Goal: Information Seeking & Learning: Understand process/instructions

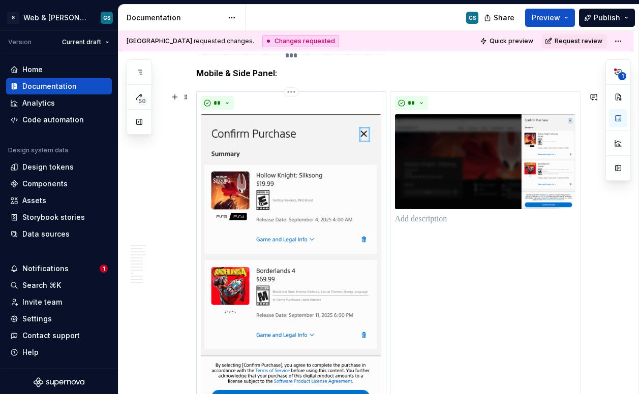
scroll to position [2159, 0]
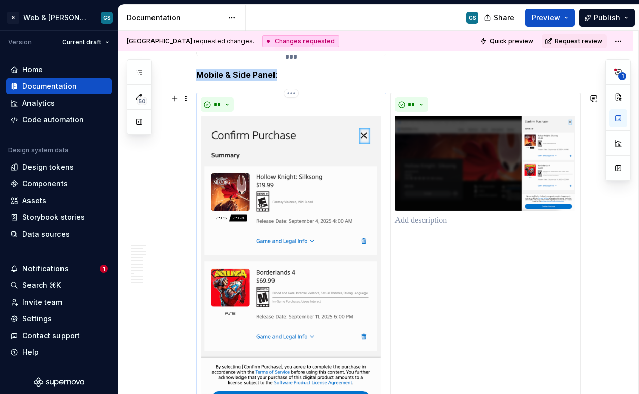
click at [331, 93] on div "**********" at bounding box center [291, 275] width 190 height 364
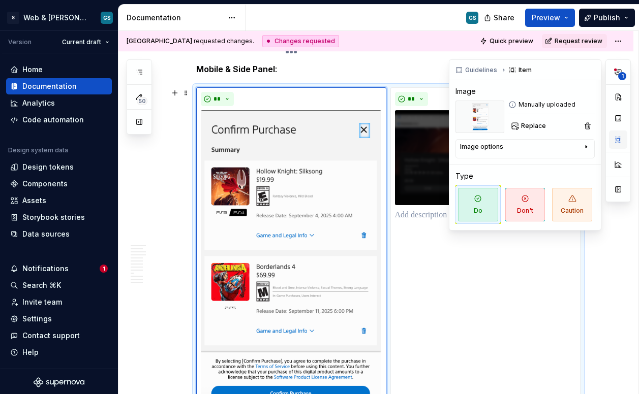
scroll to position [2148, 0]
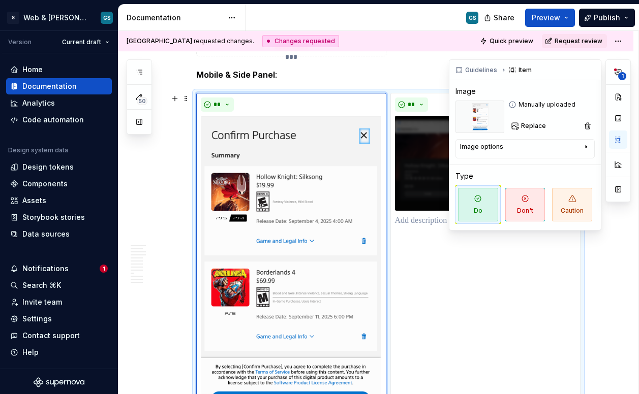
click at [545, 149] on icon "button" at bounding box center [586, 147] width 8 height 8
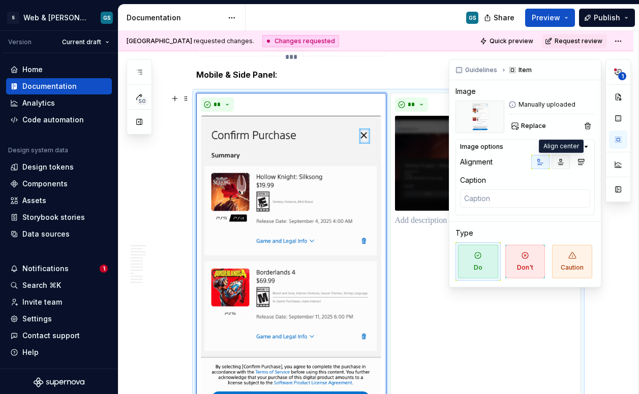
click at [545, 163] on icon "button" at bounding box center [561, 163] width 6 height 6
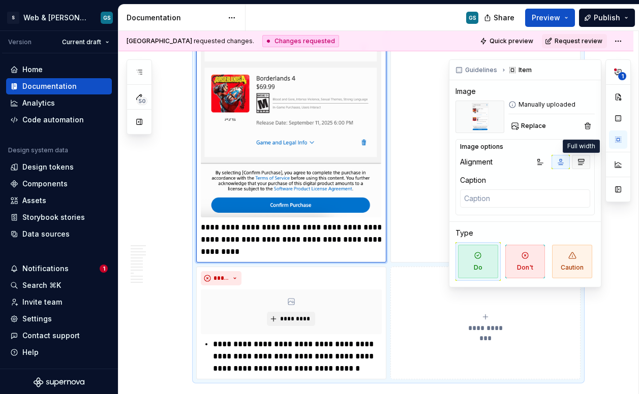
click at [545, 160] on button "button" at bounding box center [581, 162] width 18 height 14
click at [545, 162] on button "button" at bounding box center [560, 162] width 18 height 14
click at [545, 118] on button "button" at bounding box center [618, 118] width 18 height 18
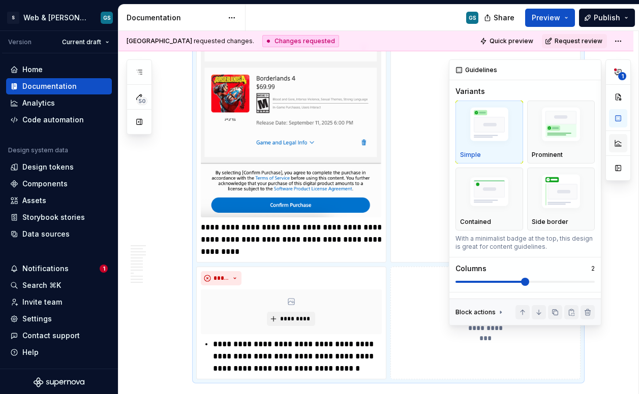
click at [545, 145] on button "button" at bounding box center [618, 143] width 18 height 18
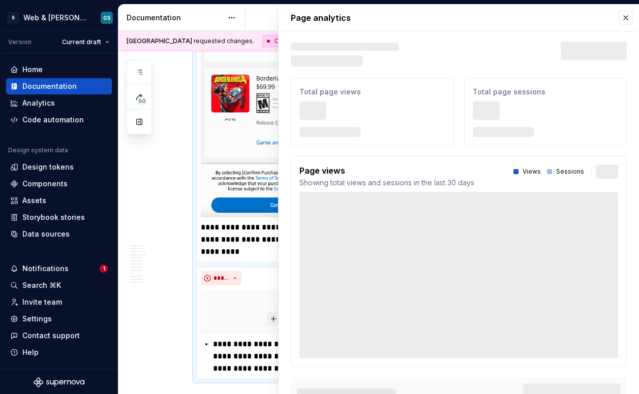
click at [545, 144] on div "Page analytics Text defining the skeleton width Skeleton width Last 30 days Tot…" at bounding box center [458, 213] width 360 height 416
click at [545, 17] on button "button" at bounding box center [625, 18] width 14 height 14
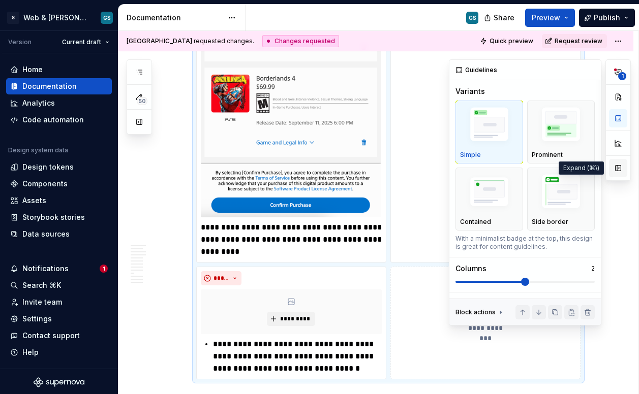
click at [545, 169] on button "button" at bounding box center [618, 168] width 18 height 18
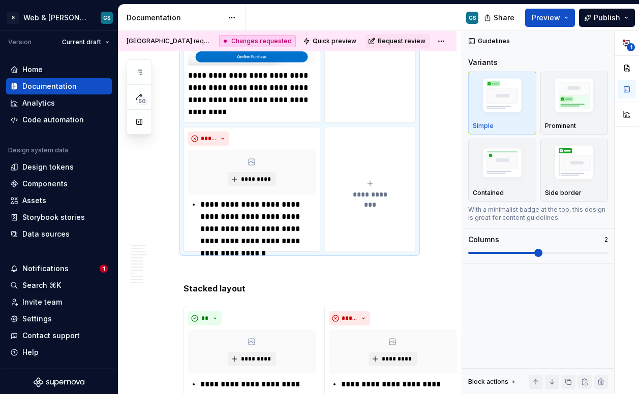
scroll to position [2526, 0]
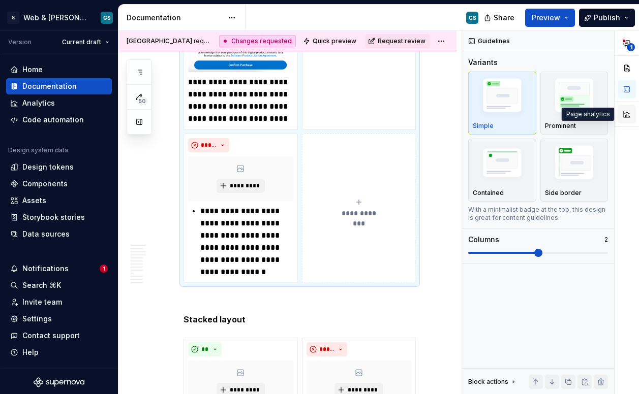
click at [545, 115] on button "button" at bounding box center [626, 114] width 18 height 18
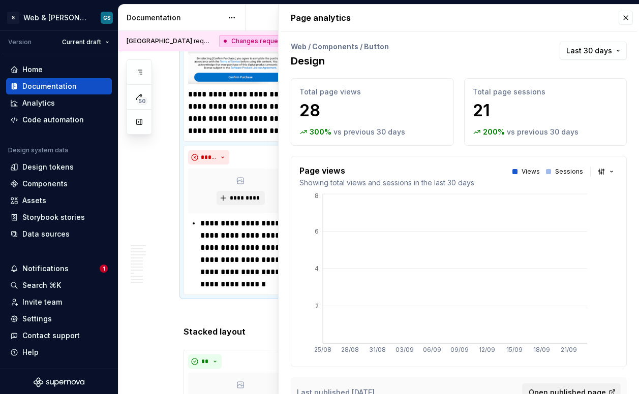
scroll to position [2538, 0]
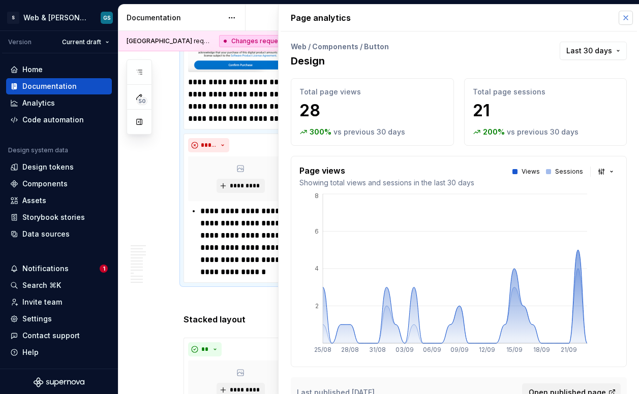
click at [545, 14] on button "button" at bounding box center [625, 18] width 14 height 14
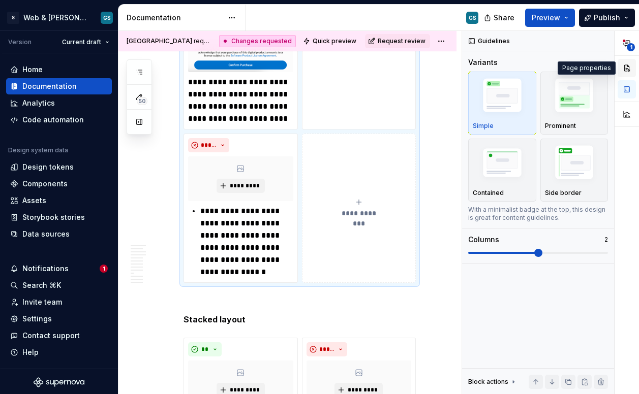
click at [545, 72] on button "button" at bounding box center [626, 68] width 18 height 18
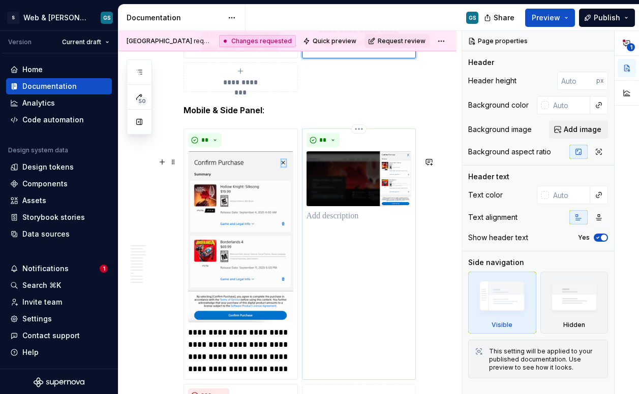
scroll to position [2260, 0]
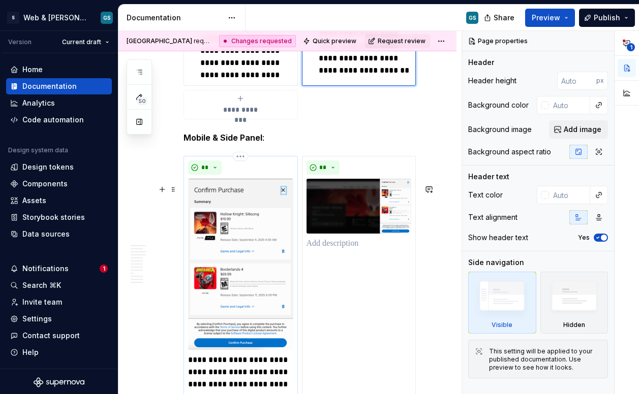
type textarea "*"
click at [266, 175] on div "**" at bounding box center [240, 168] width 105 height 14
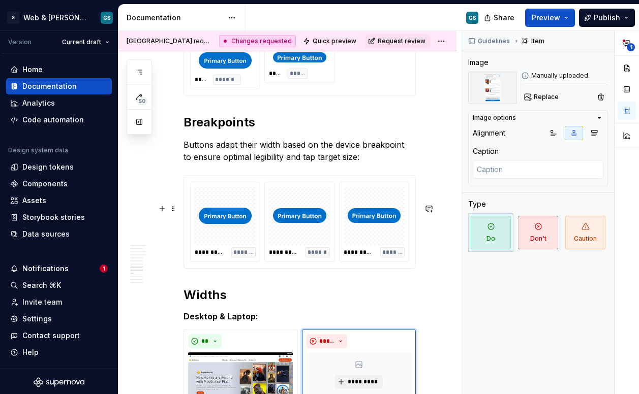
scroll to position [1880, 0]
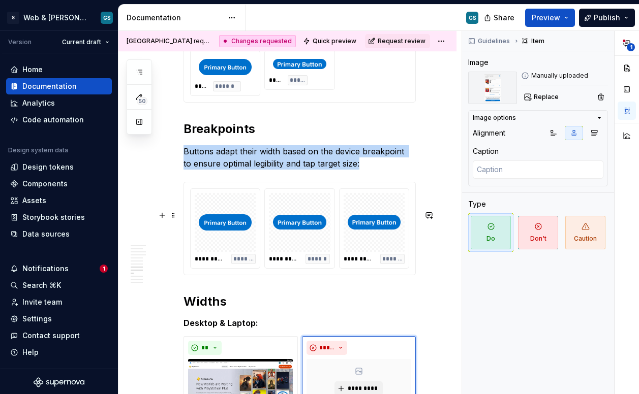
click at [381, 218] on div "**********" at bounding box center [373, 228] width 69 height 79
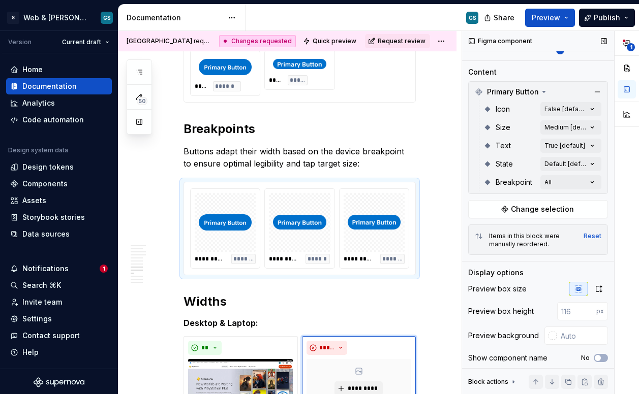
scroll to position [164, 0]
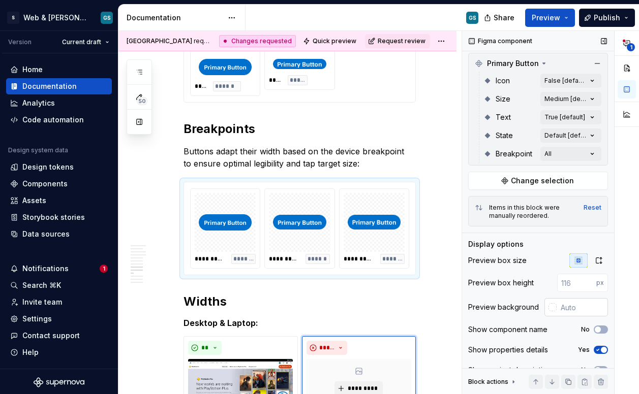
click at [545, 306] on div at bounding box center [552, 307] width 8 height 8
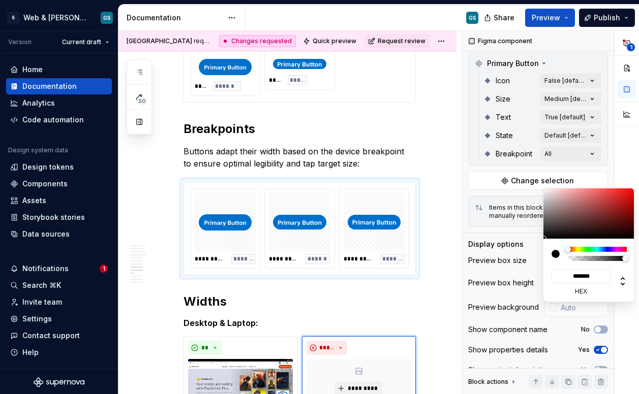
type input "#7E7979"
type input "*******"
type input "#959090"
type input "*******"
type input "#D8D7D7"
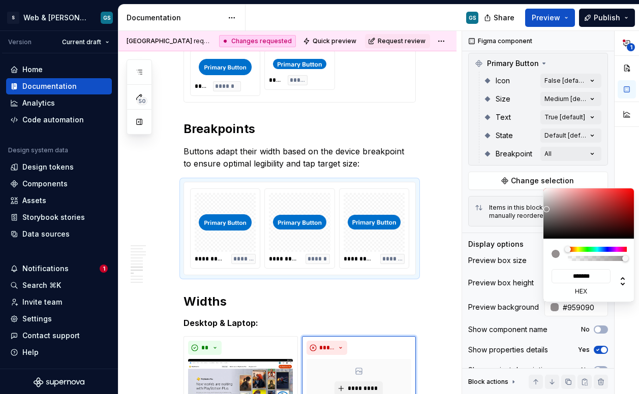
type input "*******"
type input "#FFFFFF"
type input "*******"
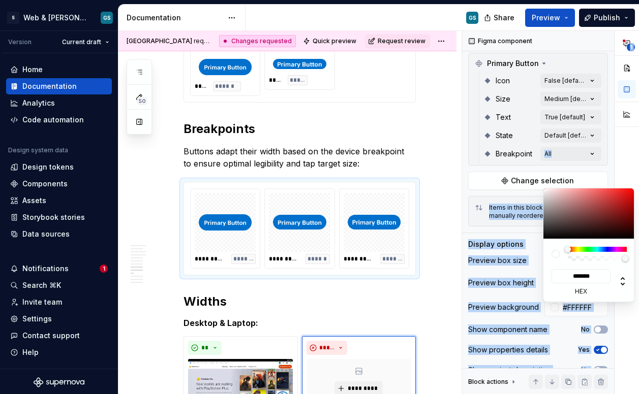
drag, startPoint x: 546, startPoint y: 207, endPoint x: 528, endPoint y: 164, distance: 46.5
click at [528, 164] on body "S Web & [PERSON_NAME] Systems GS Version Current draft Home Documentation Analy…" at bounding box center [319, 197] width 639 height 394
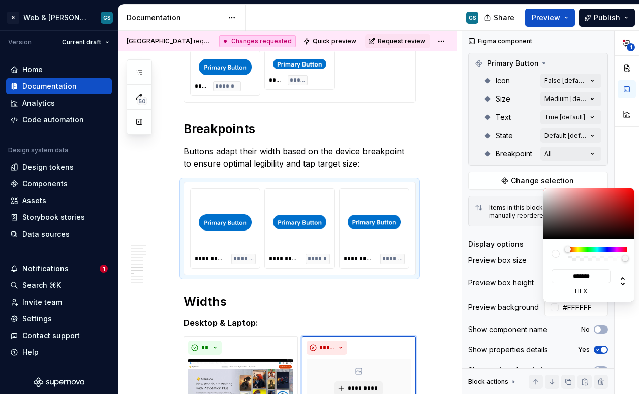
click at [423, 171] on html "S Web & [PERSON_NAME] Systems GS Version Current draft Home Documentation Analy…" at bounding box center [319, 197] width 639 height 394
click at [398, 234] on html "S Web & [PERSON_NAME] Systems GS Version Current draft Home Documentation Analy…" at bounding box center [319, 197] width 639 height 394
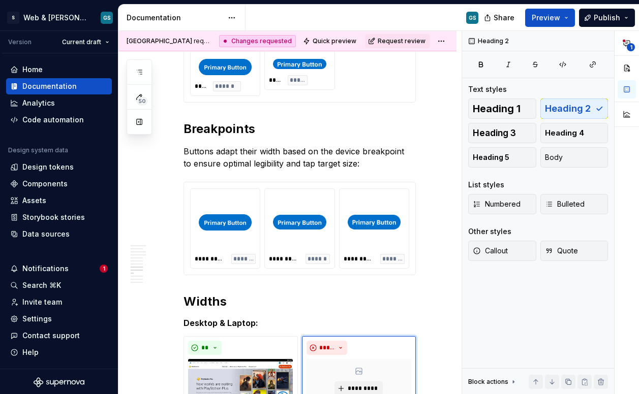
scroll to position [0, 0]
click at [384, 222] on div at bounding box center [373, 222] width 61 height 59
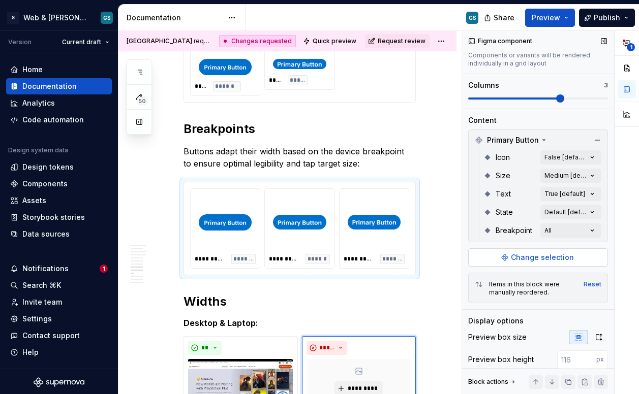
scroll to position [96, 0]
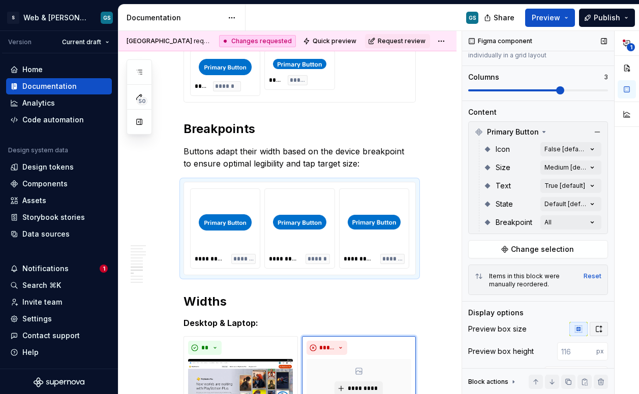
click at [545, 331] on icon "button" at bounding box center [598, 329] width 8 height 8
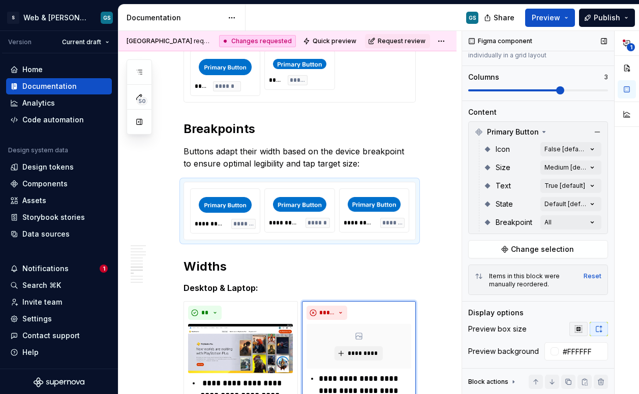
click at [545, 330] on icon "button" at bounding box center [578, 329] width 8 height 8
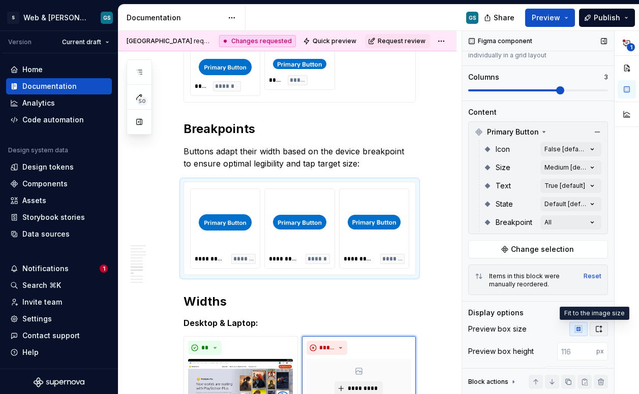
click at [545, 329] on icon "button" at bounding box center [598, 329] width 8 height 8
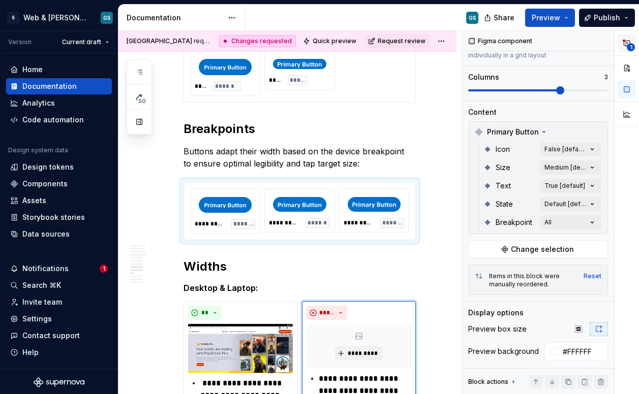
click at [545, 45] on icon "button" at bounding box center [626, 44] width 6 height 6
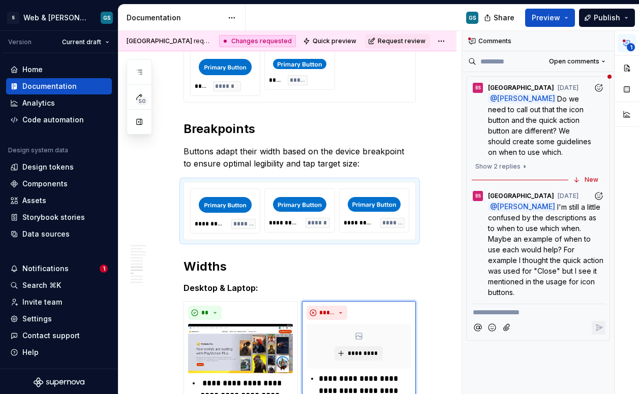
click at [545, 206] on span "I'm still a little confused by the descriptions as to when to use which when. M…" at bounding box center [546, 250] width 117 height 94
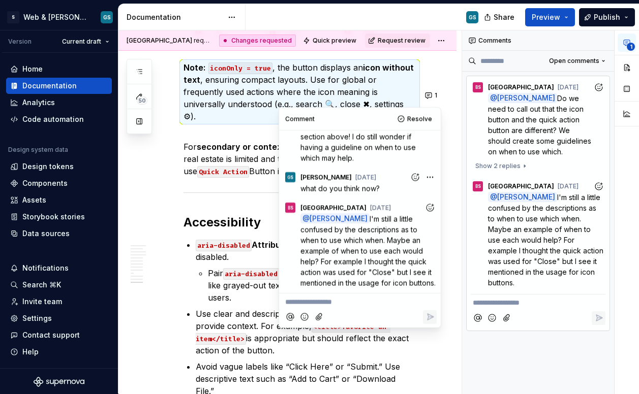
scroll to position [3642, 0]
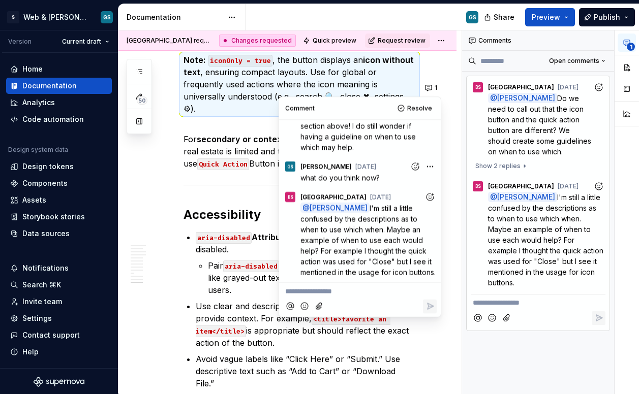
click at [208, 112] on p "Note: iconOnly = true , the button displays an icon without text , ensuring com…" at bounding box center [299, 84] width 232 height 61
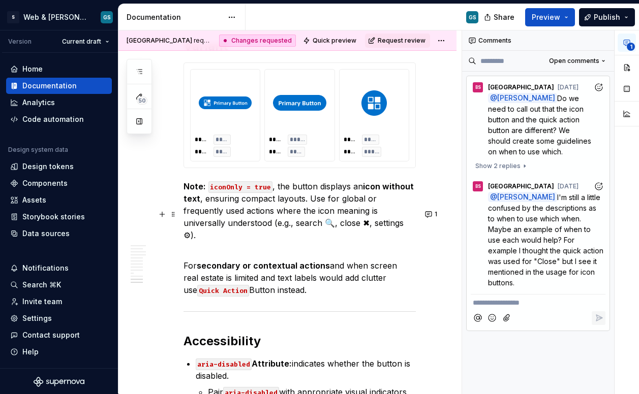
scroll to position [3514, 0]
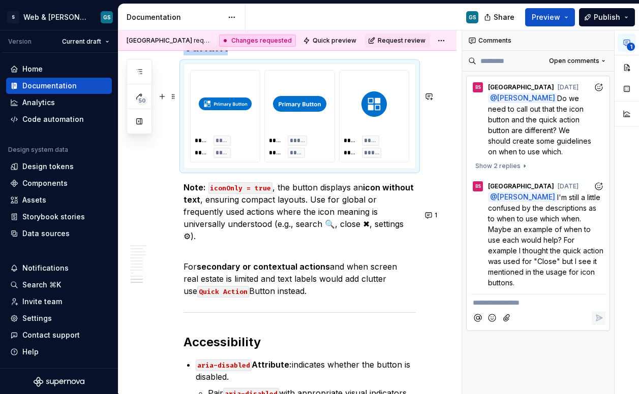
click at [275, 99] on div "**** ***** **** ****" at bounding box center [299, 116] width 69 height 91
click at [545, 69] on button "button" at bounding box center [626, 67] width 18 height 18
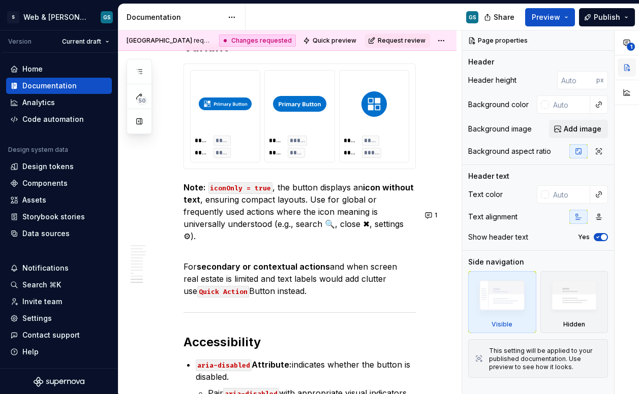
type textarea "*"
click at [383, 130] on img at bounding box center [373, 104] width 25 height 51
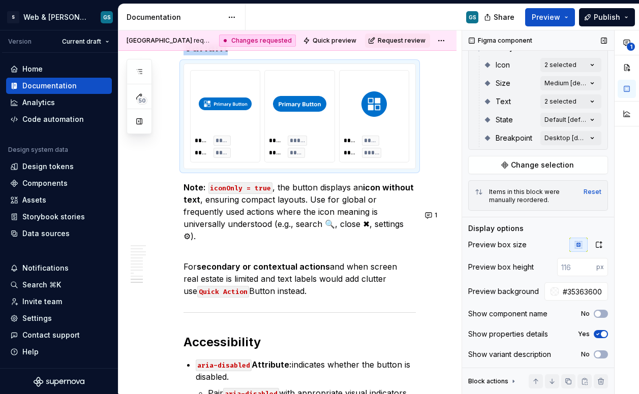
scroll to position [181, 0]
click at [545, 241] on icon "button" at bounding box center [598, 245] width 8 height 8
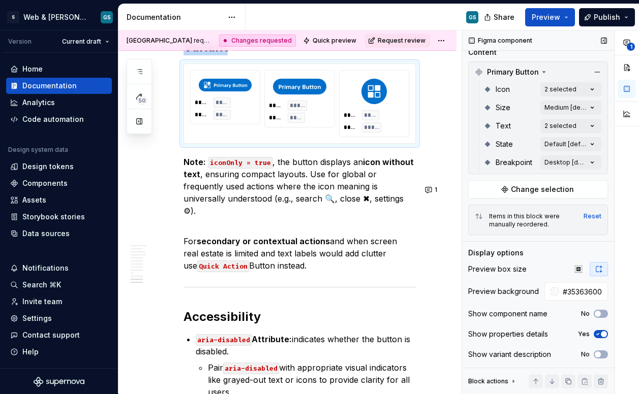
scroll to position [157, 0]
click at [545, 264] on button "button" at bounding box center [578, 269] width 18 height 14
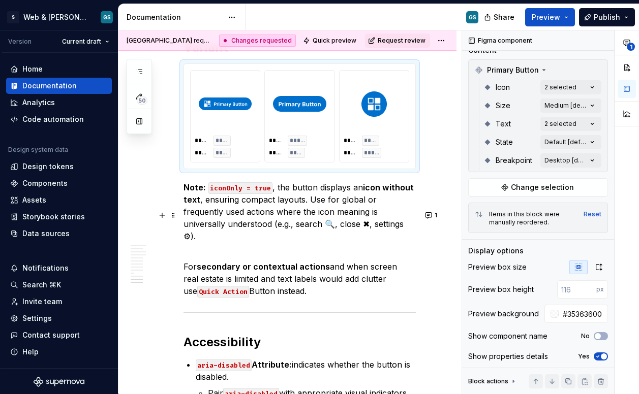
click at [293, 215] on p "Note: iconOnly = true , the button displays an icon without text , ensuring com…" at bounding box center [299, 211] width 232 height 61
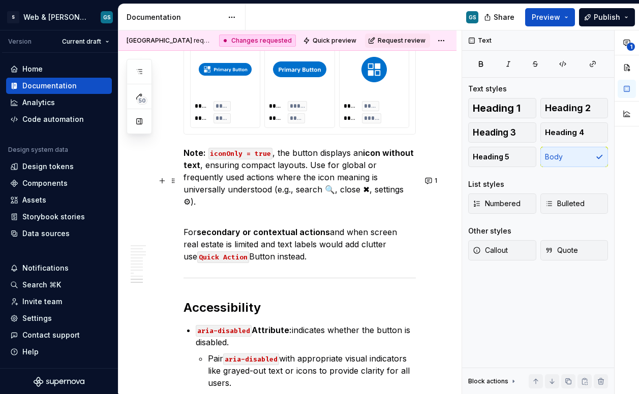
scroll to position [3551, 0]
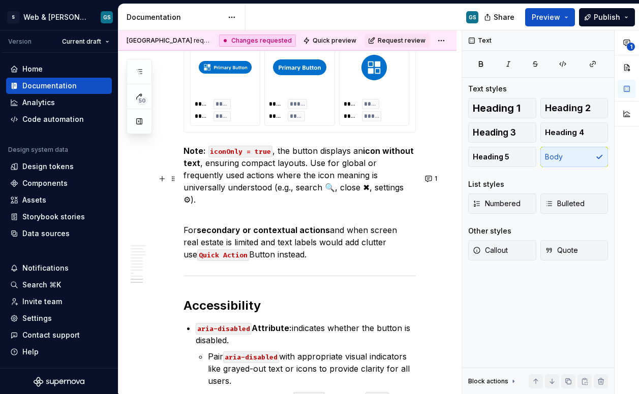
click at [294, 203] on p "Note: iconOnly = true , the button displays an icon without text , ensuring com…" at bounding box center [299, 175] width 232 height 61
click at [276, 206] on p "Note: iconOnly = true , the button displays an icon without text , ensuring com…" at bounding box center [299, 175] width 232 height 61
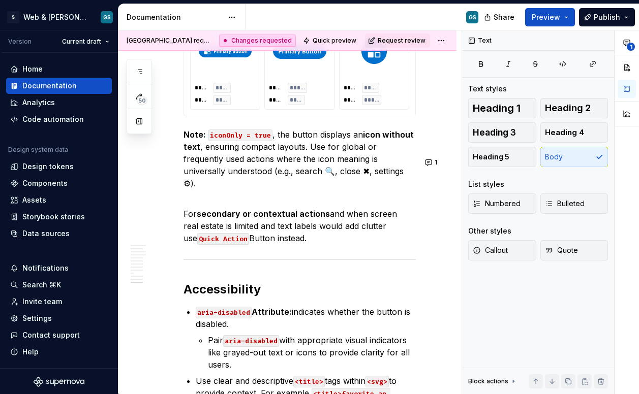
scroll to position [3569, 0]
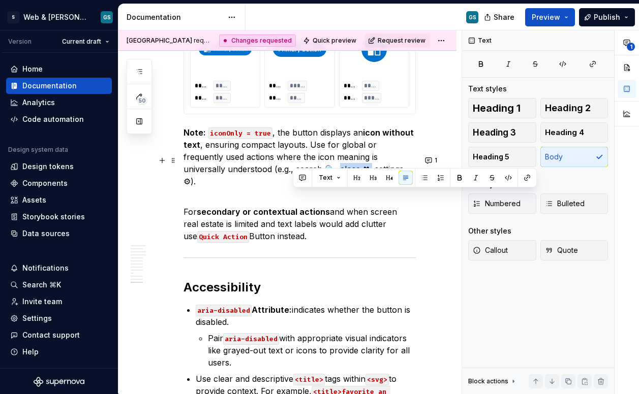
drag, startPoint x: 292, startPoint y: 196, endPoint x: 324, endPoint y: 195, distance: 31.5
click at [324, 187] on p "Note: iconOnly = true , the button displays an icon without text , ensuring com…" at bounding box center [299, 157] width 232 height 61
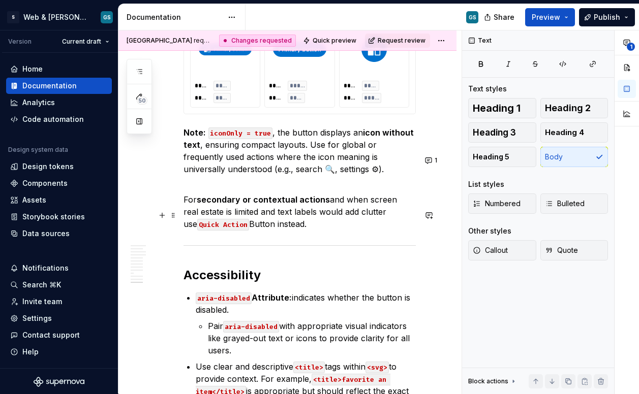
click at [283, 205] on strong "secondary or contextual actions" at bounding box center [263, 200] width 133 height 10
click at [342, 226] on p "For secondary or contextual actions and when screen real estate is limited and …" at bounding box center [299, 205] width 232 height 49
click at [345, 226] on p "For secondary or contextual actions and when screen real estate is limited and …" at bounding box center [299, 205] width 232 height 49
click at [369, 229] on p "For secondary or contextual actions and when screen real estate is limited and …" at bounding box center [299, 205] width 232 height 49
click at [375, 228] on p "For secondary or contextual actions and when screen real estate is limited and …" at bounding box center [299, 205] width 232 height 49
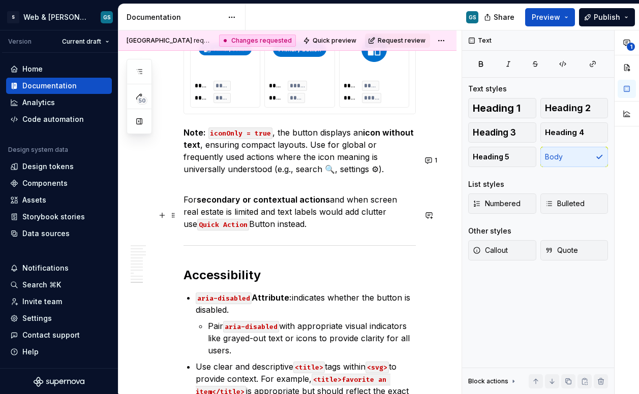
click at [269, 230] on p "For secondary or contextual actions and when screen real estate is limited and …" at bounding box center [299, 205] width 232 height 49
click at [267, 230] on p "For secondary or contextual actions and when screen real estate is limited and …" at bounding box center [299, 205] width 232 height 49
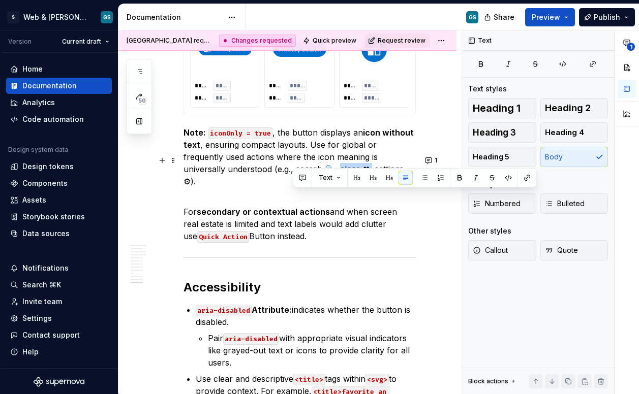
drag, startPoint x: 324, startPoint y: 193, endPoint x: 292, endPoint y: 197, distance: 31.8
click at [292, 187] on p "Note: iconOnly = true , the button displays an icon without text , ensuring com…" at bounding box center [299, 157] width 232 height 61
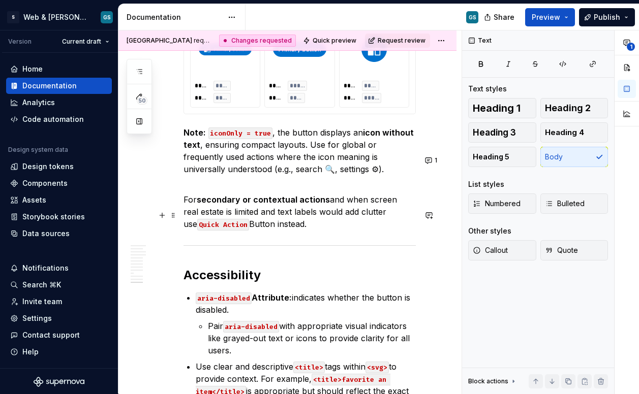
click at [268, 230] on p "For secondary or contextual actions and when screen real estate is limited and …" at bounding box center [299, 205] width 232 height 49
click at [267, 230] on p "For secondary or contextual actions and when screen real estate is limited and …" at bounding box center [299, 205] width 232 height 49
click at [332, 230] on p "For secondary or contextual actions and when screen real estate is limited and …" at bounding box center [299, 205] width 232 height 49
click at [323, 230] on p "For secondary or contextual actions and when screen real estate is limited and …" at bounding box center [299, 205] width 232 height 49
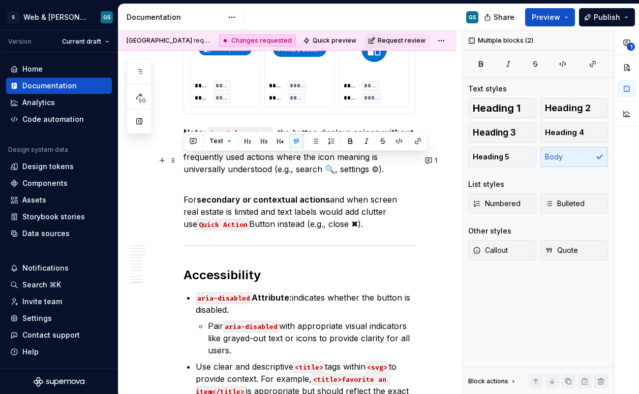
drag, startPoint x: 339, startPoint y: 248, endPoint x: 182, endPoint y: 155, distance: 181.8
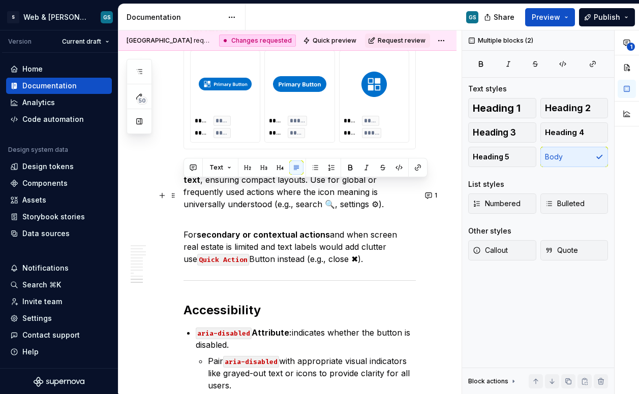
scroll to position [3503, 0]
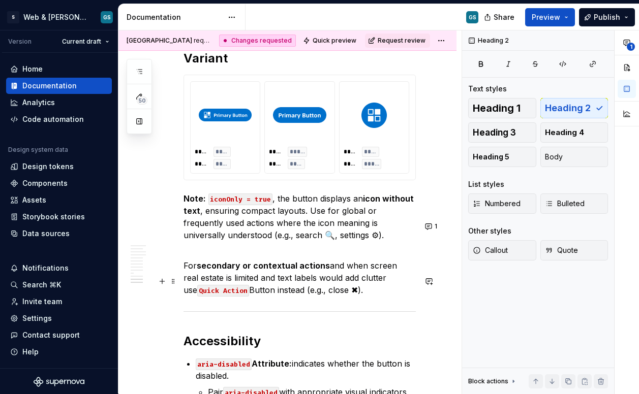
click at [330, 296] on p "For secondary or contextual actions and when screen real estate is limited and …" at bounding box center [299, 271] width 232 height 49
click at [335, 296] on p "For secondary or contextual actions and when screen real estate is limited and …" at bounding box center [299, 271] width 232 height 49
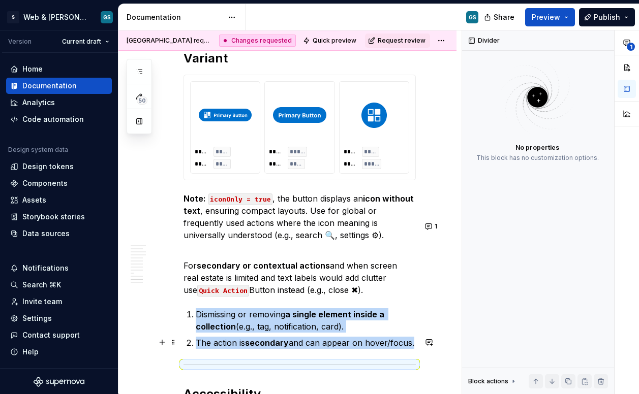
click at [196, 333] on li "Dismissing or removing a single element inside a collection (e.g., tag, notific…" at bounding box center [306, 320] width 220 height 24
drag, startPoint x: 193, startPoint y: 342, endPoint x: 188, endPoint y: 339, distance: 6.2
click at [196, 333] on li "Dismissing or removing a single element inside a collection (e.g., tag, notific…" at bounding box center [306, 320] width 220 height 24
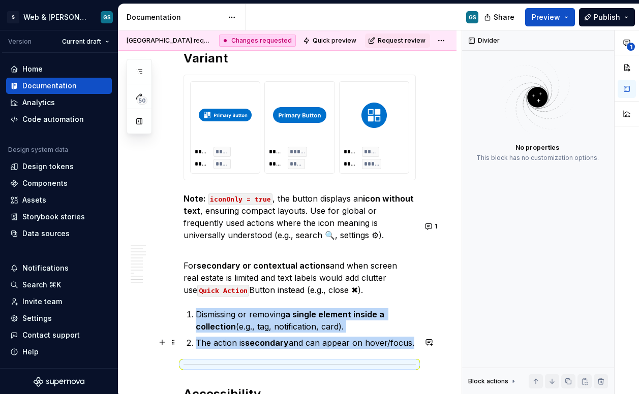
click at [196, 333] on p "Dismissing or removing a single element inside a collection (e.g., tag, notific…" at bounding box center [306, 320] width 220 height 24
drag, startPoint x: 371, startPoint y: 239, endPoint x: 345, endPoint y: 238, distance: 26.5
click at [345, 238] on p "Note: iconOnly = true , the button displays an icon without text , ensuring com…" at bounding box center [299, 217] width 232 height 49
drag, startPoint x: 337, startPoint y: 238, endPoint x: 366, endPoint y: 237, distance: 29.0
click at [366, 237] on p "Note: iconOnly = true , the button displays an icon without text , ensuring com…" at bounding box center [299, 217] width 232 height 49
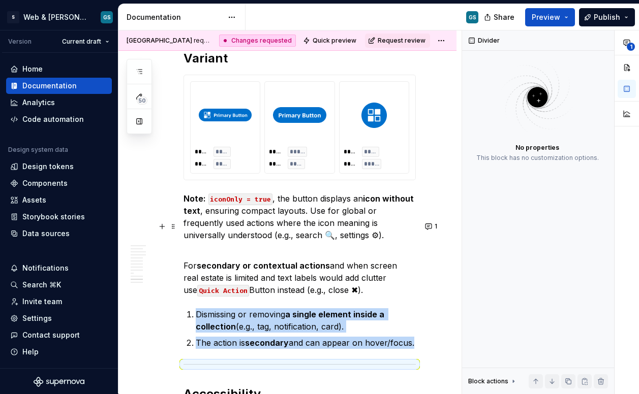
click at [372, 236] on p "Note: iconOnly = true , the button displays an icon without text , ensuring com…" at bounding box center [299, 217] width 232 height 49
drag, startPoint x: 372, startPoint y: 237, endPoint x: 341, endPoint y: 236, distance: 30.5
click at [341, 236] on p "Note: iconOnly = true , the button displays an icon without text , ensuring com…" at bounding box center [299, 217] width 232 height 49
click at [365, 240] on p "Note: iconOnly = true , the button displays an icon without text , ensuring com…" at bounding box center [299, 217] width 232 height 49
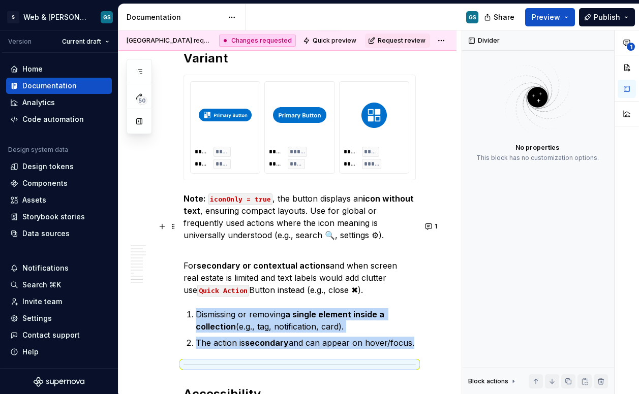
click at [365, 240] on p "Note: iconOnly = true , the button displays an icon without text , ensuring com…" at bounding box center [299, 217] width 232 height 49
click at [398, 241] on p "Note: iconOnly = true , the button displays an icon without text , ensuring com…" at bounding box center [299, 217] width 232 height 49
click at [363, 241] on p "Note: iconOnly = true , the button displays an icon without text , ensuring com…" at bounding box center [299, 217] width 232 height 49
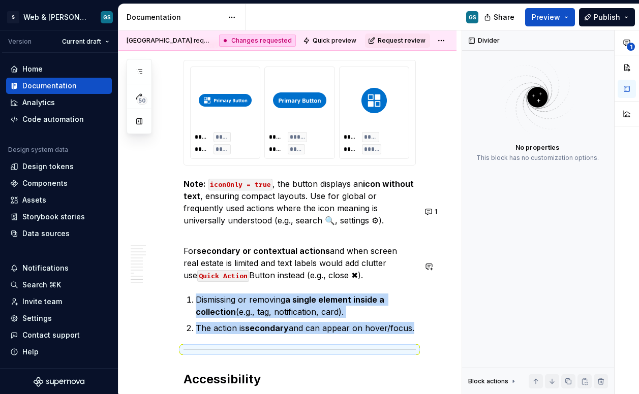
scroll to position [3553, 0]
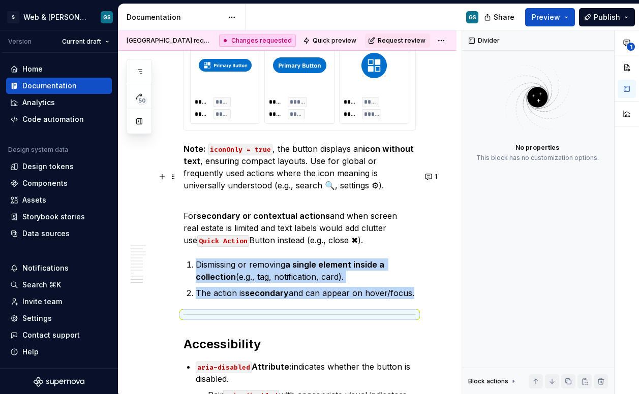
click at [213, 192] on p "Note: iconOnly = true , the button displays an icon without text , ensuring com…" at bounding box center [299, 167] width 232 height 49
drag, startPoint x: 370, startPoint y: 187, endPoint x: 341, endPoint y: 185, distance: 29.5
click at [341, 185] on p "Note: iconOnly = true , the button displays an icon without text , ensuring com…" at bounding box center [299, 167] width 232 height 49
click at [334, 186] on p "Note: iconOnly = true , the button displays an icon without text , ensuring com…" at bounding box center [299, 167] width 232 height 49
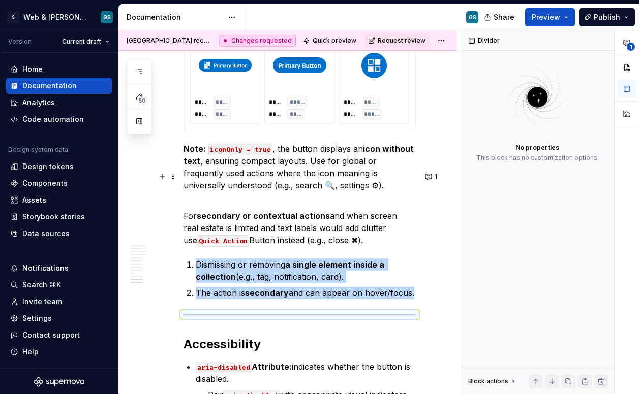
click at [327, 192] on p "Note: iconOnly = true , the button displays an icon without text , ensuring com…" at bounding box center [299, 167] width 232 height 49
click at [313, 192] on p "Note: iconOnly = true , the button displays an icon without text , ensuring com…" at bounding box center [299, 167] width 232 height 49
click at [377, 192] on p "Note: iconOnly = true , the button displays an icon without text , ensuring com…" at bounding box center [299, 167] width 232 height 49
click at [336, 192] on p "Note: iconOnly = true , the button displays an icon without text , ensuring com…" at bounding box center [299, 167] width 232 height 49
click at [339, 192] on p "Note: iconOnly = true , the button displays an icon without text , ensuring com…" at bounding box center [299, 167] width 232 height 49
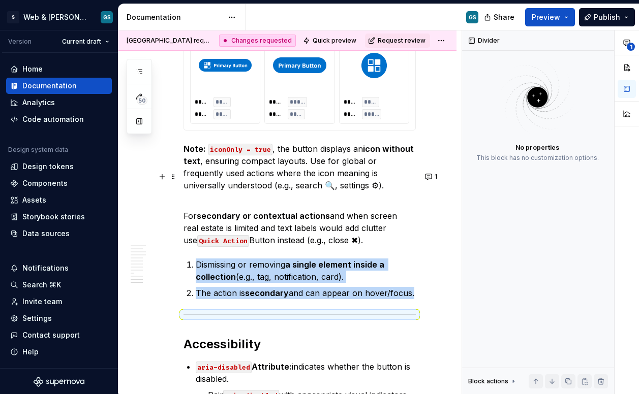
click at [347, 192] on p "Note: iconOnly = true , the button displays an icon without text , ensuring com…" at bounding box center [299, 167] width 232 height 49
click at [296, 221] on strong "secondary or contextual actions" at bounding box center [263, 216] width 133 height 10
click at [309, 246] on p "For secondary or contextual actions and when screen real estate is limited and …" at bounding box center [299, 222] width 232 height 49
click at [312, 192] on p "Note: iconOnly = true , the button displays an icon without text , ensuring com…" at bounding box center [299, 167] width 232 height 49
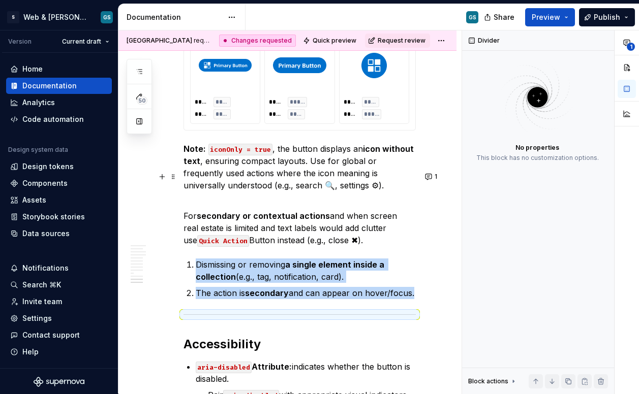
click at [227, 191] on p "Note: iconOnly = true , the button displays an icon without text , ensuring com…" at bounding box center [299, 167] width 232 height 49
drag, startPoint x: 303, startPoint y: 187, endPoint x: 356, endPoint y: 197, distance: 53.6
click at [356, 192] on p "Note: iconOnly = true , the button displays an icon without text , ensuring com…" at bounding box center [299, 167] width 232 height 49
click at [431, 177] on button "1" at bounding box center [432, 177] width 20 height 14
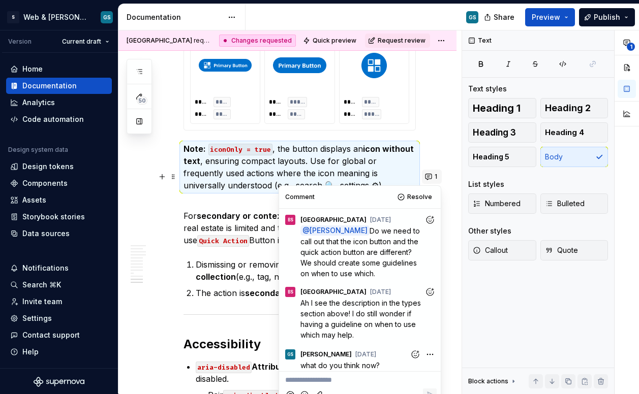
scroll to position [110, 0]
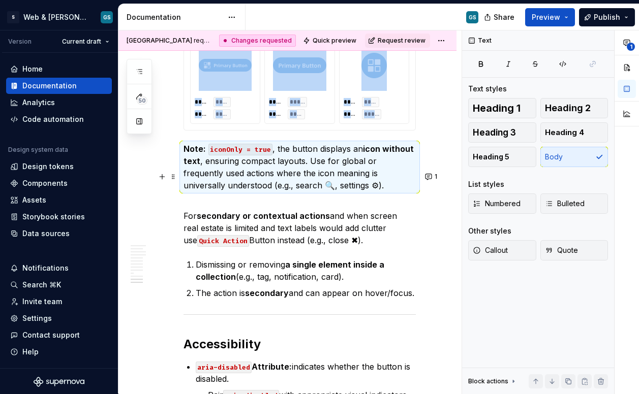
click at [240, 192] on p "Note: iconOnly = true , the button displays an icon without text , ensuring com…" at bounding box center [299, 167] width 232 height 49
click at [343, 192] on p "Note: iconOnly = true , the button displays an icon without text , ensuring com…" at bounding box center [299, 167] width 232 height 49
click at [251, 246] on p "For secondary or contextual actions and when screen real estate is limited and …" at bounding box center [299, 222] width 232 height 49
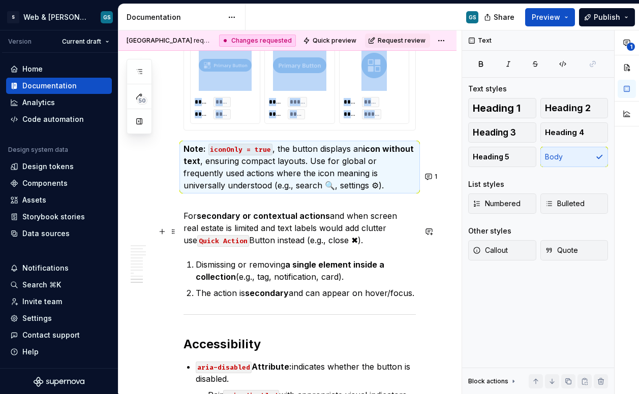
click at [251, 246] on p "For secondary or contextual actions and when screen real estate is limited and …" at bounding box center [299, 222] width 232 height 49
click at [173, 232] on span at bounding box center [173, 232] width 8 height 14
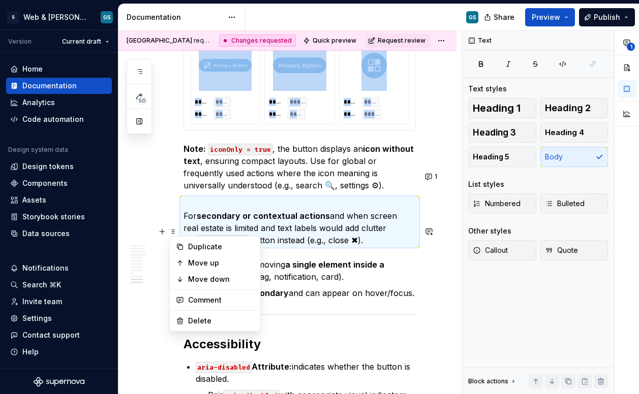
click at [344, 246] on p "For secondary or contextual actions and when screen real estate is limited and …" at bounding box center [299, 222] width 232 height 49
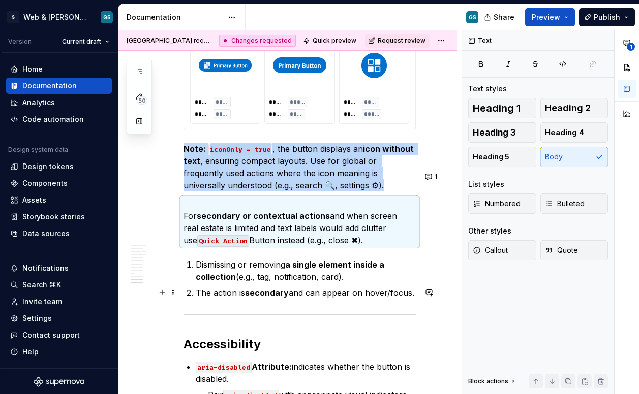
click at [196, 283] on li "Dismissing or removing a single element inside a collection (e.g., tag, notific…" at bounding box center [306, 271] width 220 height 24
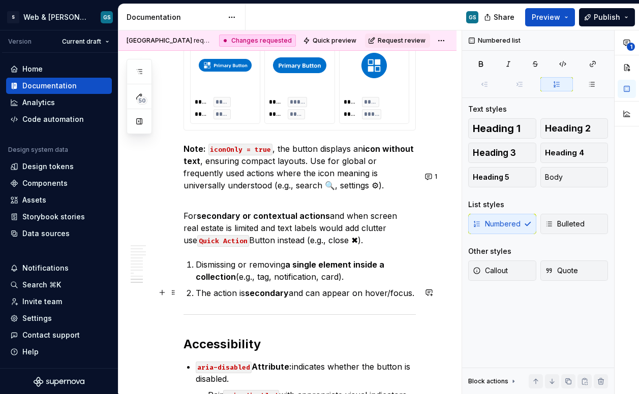
click at [196, 283] on p "Dismissing or removing a single element inside a collection (e.g., tag, notific…" at bounding box center [306, 271] width 220 height 24
click at [321, 246] on p "For secondary or contextual actions and when screen real estate is limited and …" at bounding box center [299, 222] width 232 height 49
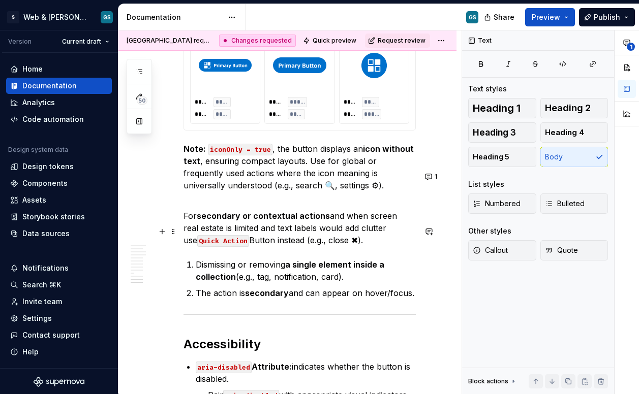
click at [332, 246] on p "For secondary or contextual actions and when screen real estate is limited and …" at bounding box center [299, 222] width 232 height 49
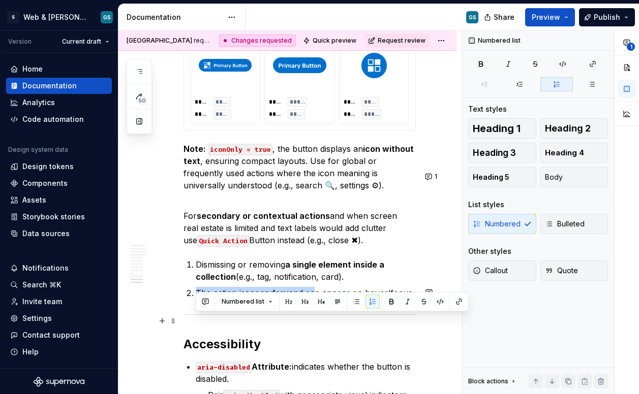
drag, startPoint x: 312, startPoint y: 319, endPoint x: 198, endPoint y: 322, distance: 114.4
click at [198, 299] on p "The action is secondary and can appear on hover/focus." at bounding box center [306, 293] width 220 height 12
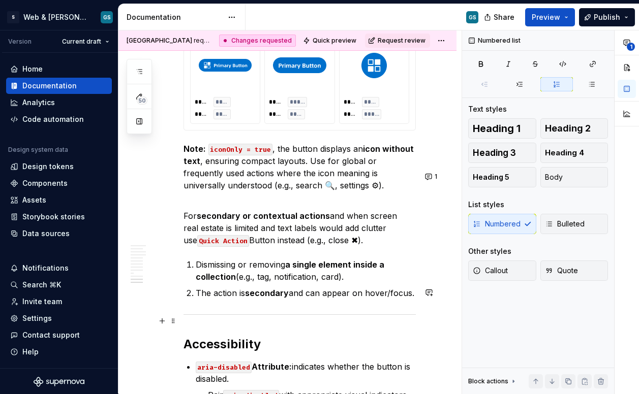
click at [307, 299] on p "The action is secondary and can appear on hover/focus." at bounding box center [306, 293] width 220 height 12
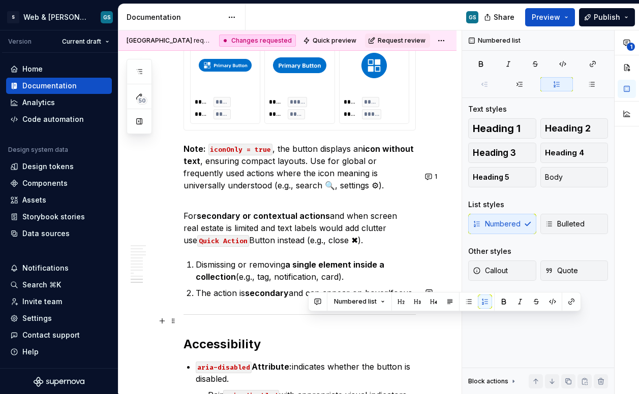
drag, startPoint x: 308, startPoint y: 321, endPoint x: 415, endPoint y: 321, distance: 106.2
click at [415, 299] on p "The action is secondary and can appear on hover/focus." at bounding box center [306, 293] width 220 height 12
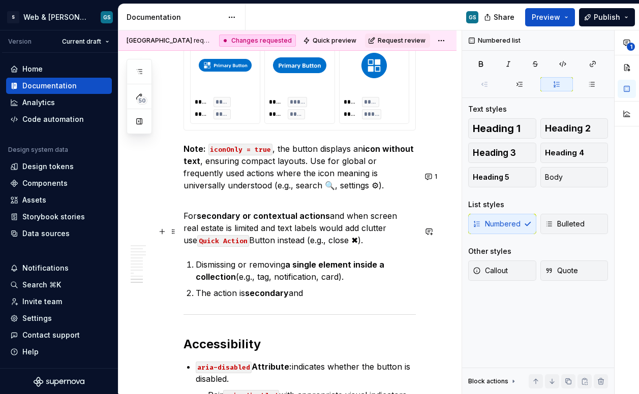
click at [329, 243] on p "For secondary or contextual actions and when screen real estate is limited and …" at bounding box center [299, 222] width 232 height 49
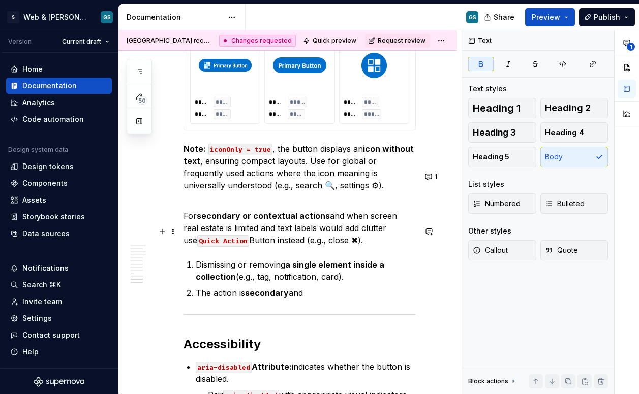
click at [325, 245] on p "For secondary or contextual actions and when screen real estate is limited and …" at bounding box center [299, 222] width 232 height 49
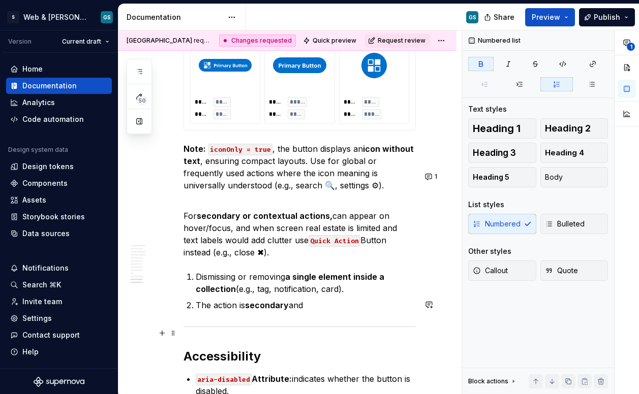
click at [270, 310] on strong "secondary" at bounding box center [267, 305] width 44 height 10
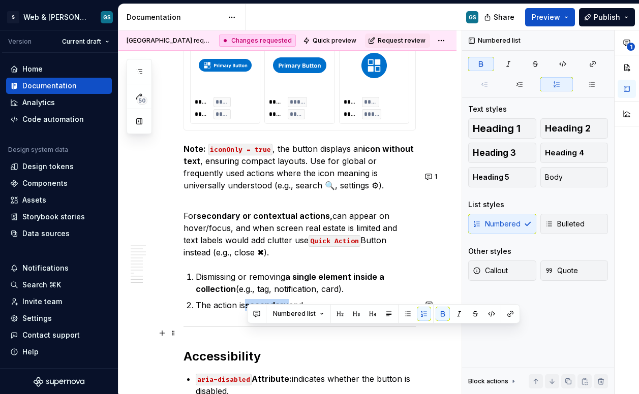
click at [270, 310] on strong "secondary" at bounding box center [267, 305] width 44 height 10
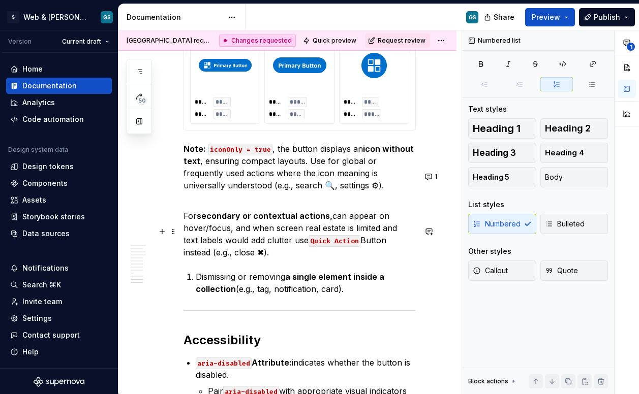
click at [379, 257] on p "For secondary or contextual actions, can appear on hover/focus, and when screen…" at bounding box center [299, 228] width 232 height 61
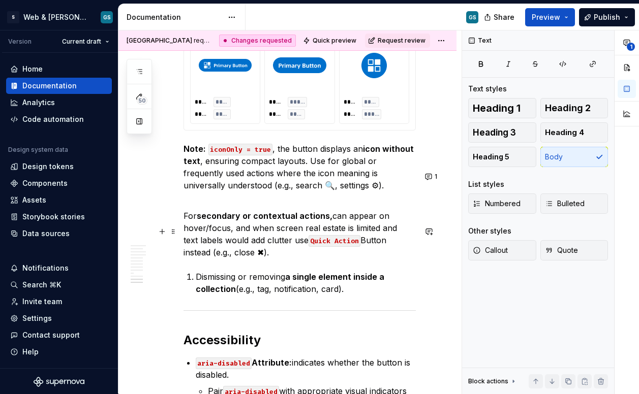
click at [368, 256] on p "For secondary or contextual actions, can appear on hover/focus, and when screen…" at bounding box center [299, 228] width 232 height 61
click at [344, 253] on p "For secondary or contextual actions, can appear on hover/focus, and when screen…" at bounding box center [299, 228] width 232 height 61
click at [328, 255] on p "For secondary or contextual actions, can appear on hover/focus, and when screen…" at bounding box center [299, 228] width 232 height 61
click at [229, 259] on p "For secondary or contextual actions, can appear on hover/focus, and when screen…" at bounding box center [299, 228] width 232 height 61
click at [280, 259] on p "For secondary or contextual actions, can appear on hover/focus, and when screen…" at bounding box center [299, 228] width 232 height 61
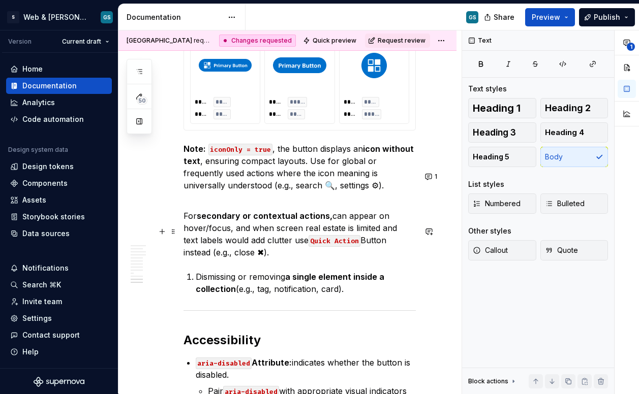
click at [267, 257] on p "For secondary or contextual actions, can appear on hover/focus, and when screen…" at bounding box center [299, 228] width 232 height 61
click at [294, 254] on p "For secondary or contextual actions, can appear on hover/focus, and when screen…" at bounding box center [299, 228] width 232 height 61
click at [257, 295] on p "Dismissing or removing a single element inside a collection (e.g., tag, notific…" at bounding box center [306, 283] width 220 height 24
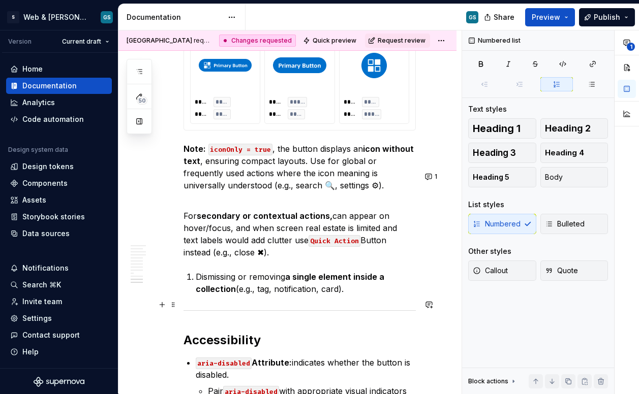
click at [197, 295] on p "Dismissing or removing a single element inside a collection (e.g., tag, notific…" at bounding box center [306, 283] width 220 height 24
click at [196, 295] on p "Dismissing or removing a single element inside a collection (e.g., tag, notific…" at bounding box center [306, 283] width 220 height 24
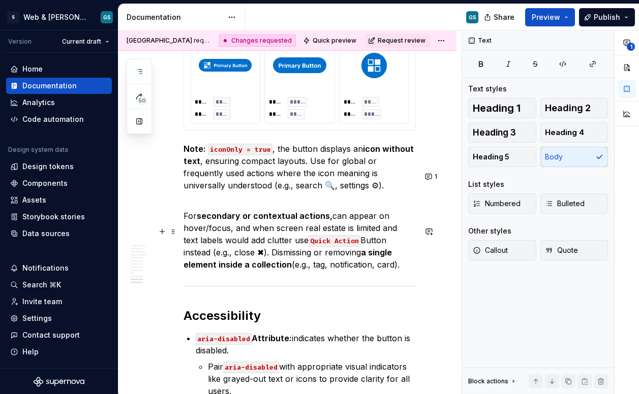
click at [355, 267] on p "For secondary or contextual actions, can appear on hover/focus, and when screen…" at bounding box center [299, 234] width 232 height 73
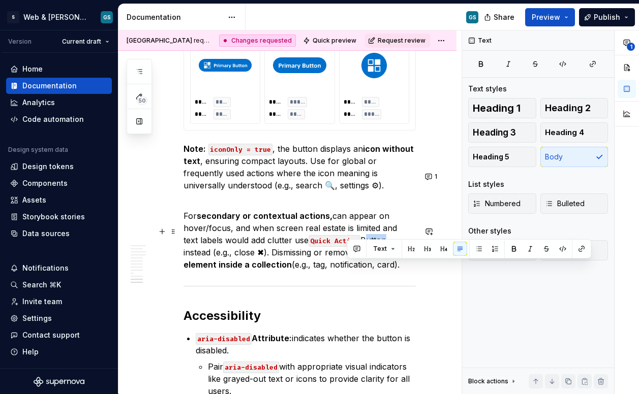
drag, startPoint x: 347, startPoint y: 268, endPoint x: 365, endPoint y: 268, distance: 18.3
click at [365, 268] on p "For secondary or contextual actions, can appear on hover/focus, and when screen…" at bounding box center [299, 234] width 232 height 73
click at [243, 271] on p "For secondary or contextual actions, can appear on hover/focus, and when screen…" at bounding box center [299, 234] width 232 height 73
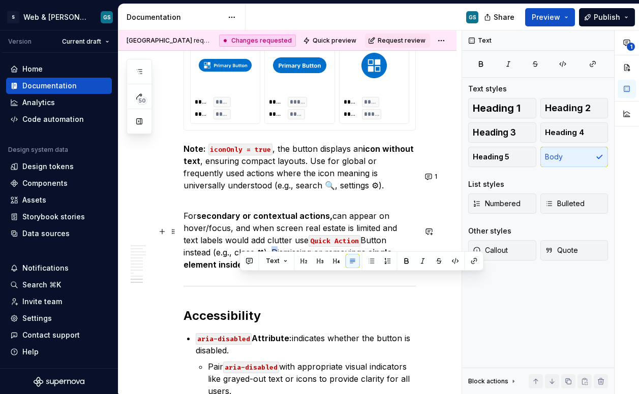
click at [240, 271] on p "For secondary or contextual actions, can appear on hover/focus, and when screen…" at bounding box center [299, 234] width 232 height 73
click at [246, 271] on p "For secondary or contextual actions, can appear on hover/focus, and when screen…" at bounding box center [299, 234] width 232 height 73
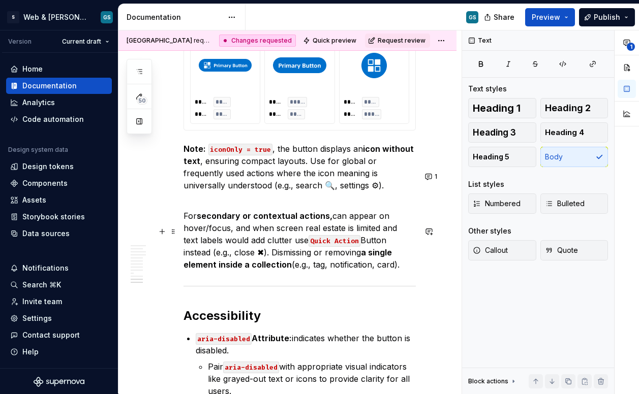
click at [242, 271] on p "For secondary or contextual actions, can appear on hover/focus, and when screen…" at bounding box center [299, 234] width 232 height 73
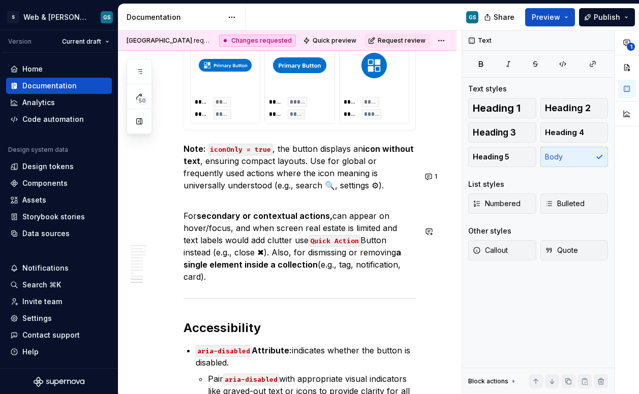
click at [231, 270] on strong "a single element inside a collection" at bounding box center [292, 258] width 219 height 22
click at [223, 270] on strong "a single element inside a collection" at bounding box center [292, 258] width 219 height 22
click at [274, 270] on strong "a single element inside a collection" at bounding box center [292, 258] width 219 height 22
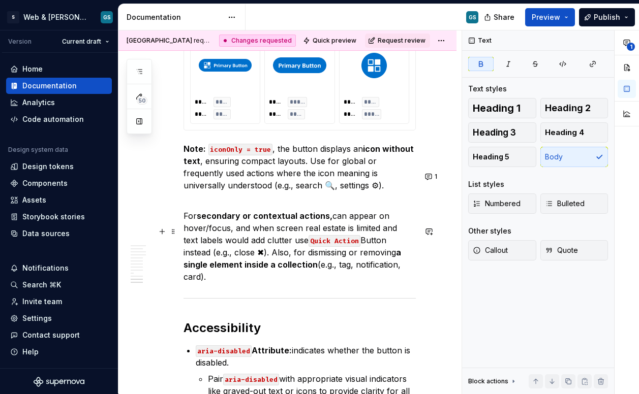
click at [284, 270] on strong "a single element inside a collection" at bounding box center [292, 258] width 219 height 22
click at [291, 283] on p "For secondary or contextual actions, can appear on hover/focus, and when screen…" at bounding box center [299, 240] width 232 height 85
click at [209, 235] on p "For secondary or contextual actions, can appear on hover/focus, and when screen…" at bounding box center [299, 240] width 232 height 85
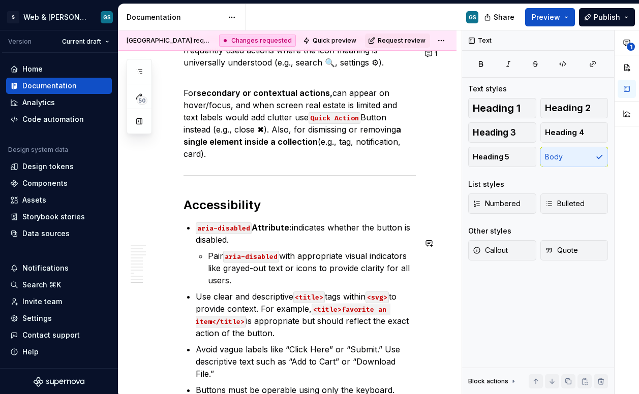
scroll to position [3583, 0]
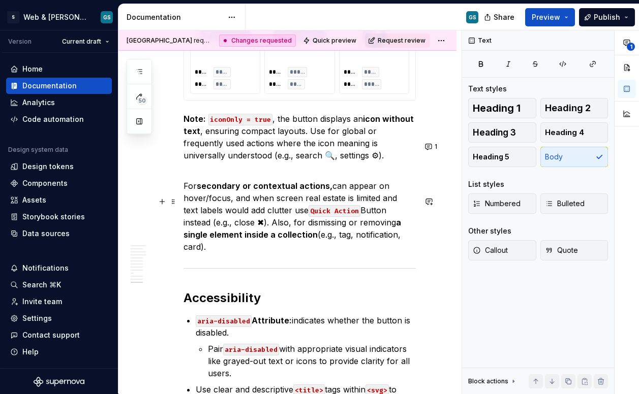
click at [307, 224] on p "For secondary or contextual actions, can appear on hover/focus, and when screen…" at bounding box center [299, 210] width 232 height 85
click at [332, 253] on p "For secondary or contextual actions, can appear on hover/focus, and when screen…" at bounding box center [299, 210] width 232 height 85
click at [391, 253] on p "For secondary or contextual actions, can appear on hover/focus, and when screen…" at bounding box center [299, 210] width 232 height 85
click at [410, 253] on p "For secondary or contextual actions, can appear on hover/focus, and when screen…" at bounding box center [299, 210] width 232 height 85
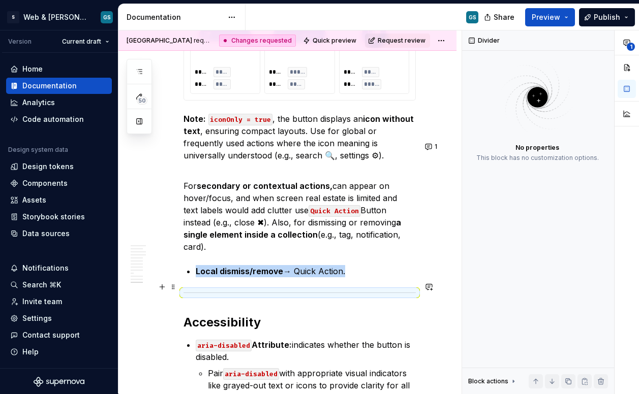
click at [199, 276] on strong "Local dismiss/remove" at bounding box center [239, 271] width 87 height 10
click at [224, 276] on strong "Local dismiss/remove" at bounding box center [239, 271] width 87 height 10
click at [226, 276] on strong "Local dismiss/remove" at bounding box center [239, 271] width 87 height 10
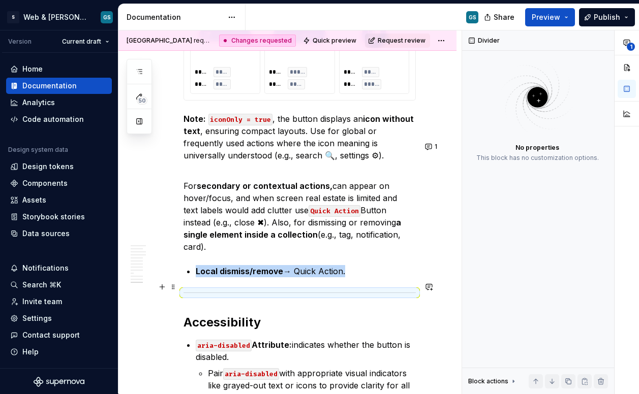
click at [226, 276] on strong "Local dismiss/remove" at bounding box center [239, 271] width 87 height 10
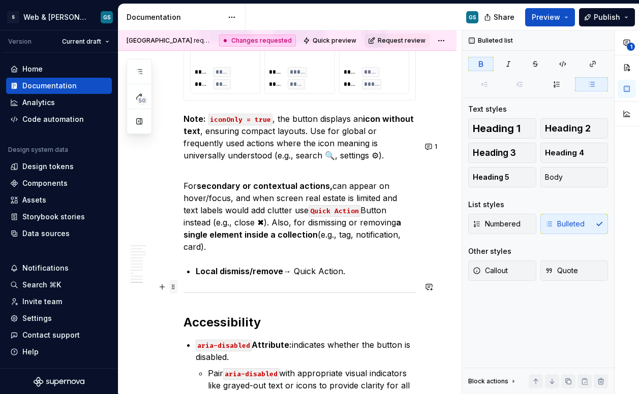
click at [175, 286] on span at bounding box center [173, 287] width 8 height 14
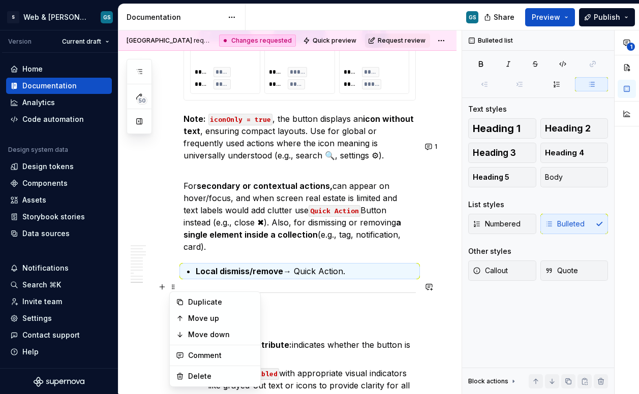
click at [348, 162] on p "Note: iconOnly = true , the button displays an icon without text , ensuring com…" at bounding box center [299, 137] width 232 height 49
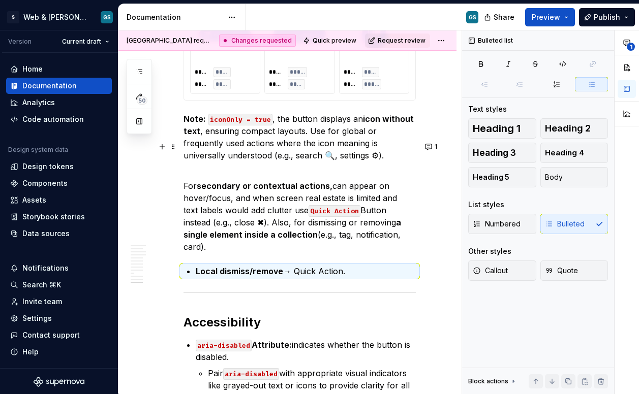
click at [351, 162] on p "Note: iconOnly = true , the button displays an icon without text , ensuring com…" at bounding box center [299, 137] width 232 height 49
click at [339, 162] on p "Note: iconOnly = true , the button displays an icon without text , ensuring com…" at bounding box center [299, 137] width 232 height 49
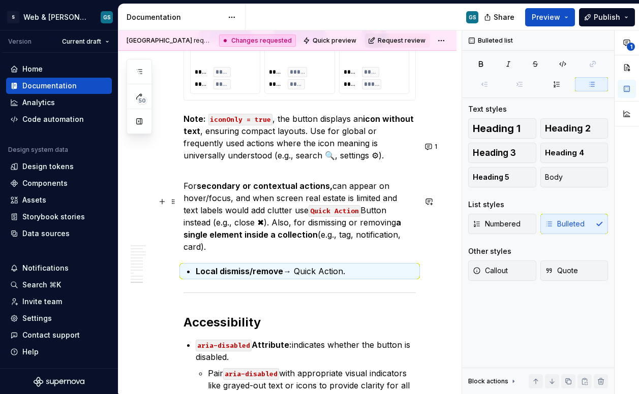
click at [190, 205] on p "For secondary or contextual actions, can appear on hover/focus, and when screen…" at bounding box center [299, 210] width 232 height 85
click at [211, 198] on p "For secondary or contextual actions, can appear on hover/focus, and when screen…" at bounding box center [299, 210] width 232 height 85
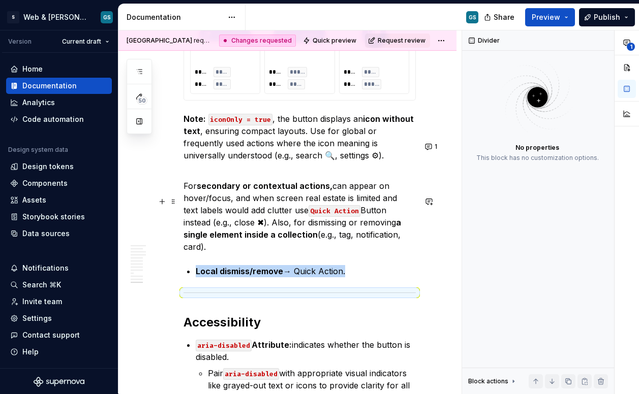
click at [196, 206] on p "For secondary or contextual actions, can appear on hover/focus, and when screen…" at bounding box center [299, 210] width 232 height 85
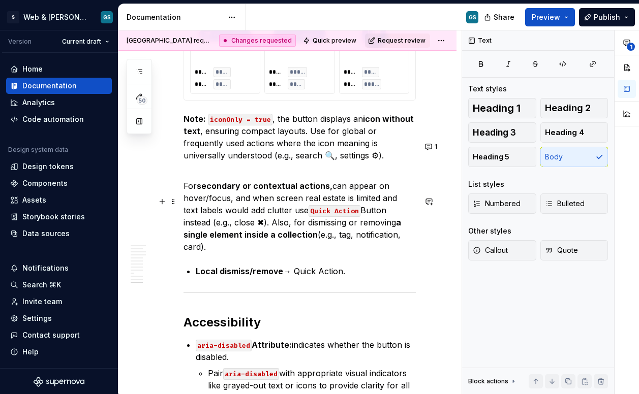
click at [188, 213] on p "For secondary or contextual actions, can appear on hover/focus, and when screen…" at bounding box center [299, 210] width 232 height 85
click at [185, 208] on p "For secondary or contextual actions, can appear on hover/focus, and when screen…" at bounding box center [299, 210] width 232 height 85
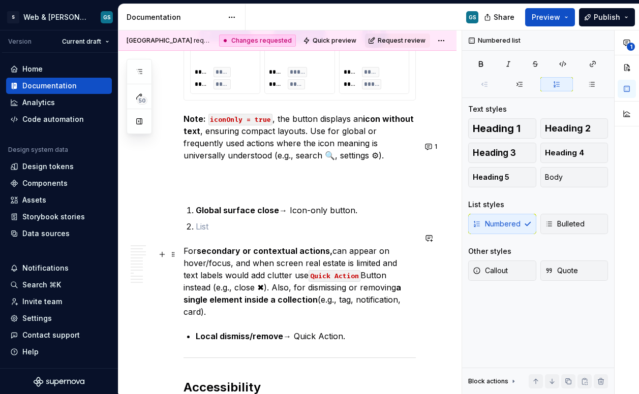
click at [217, 233] on ol "Global surface close → Icon-only button." at bounding box center [306, 218] width 220 height 28
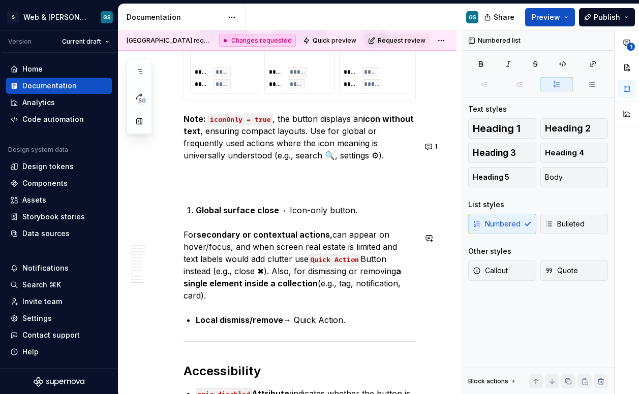
click at [196, 216] on li "Global surface close → Icon-only button." at bounding box center [306, 210] width 220 height 12
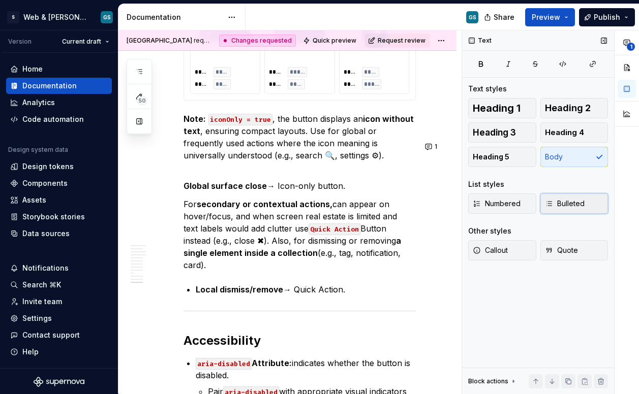
click at [545, 201] on span "Bulleted" at bounding box center [565, 204] width 40 height 10
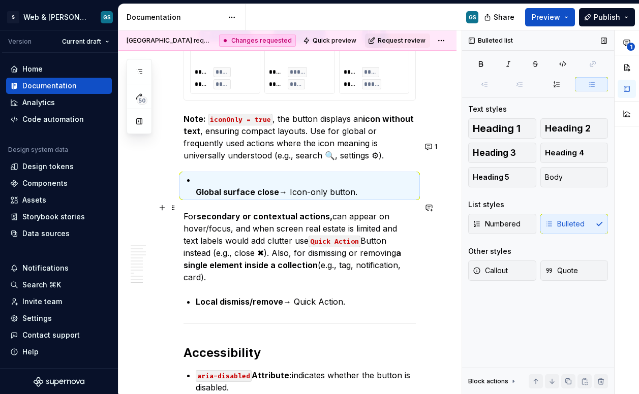
click at [198, 197] on strong "Global surface close" at bounding box center [237, 192] width 83 height 10
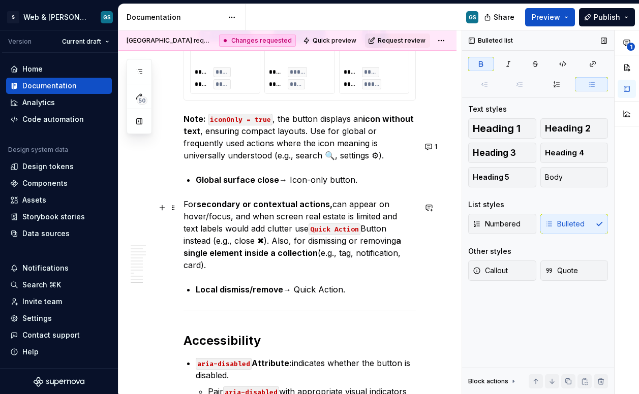
click at [375, 186] on p "Global surface close → Icon-only button." at bounding box center [306, 180] width 220 height 12
click at [363, 186] on p "Global surface close → Icon-only button." at bounding box center [306, 180] width 220 height 12
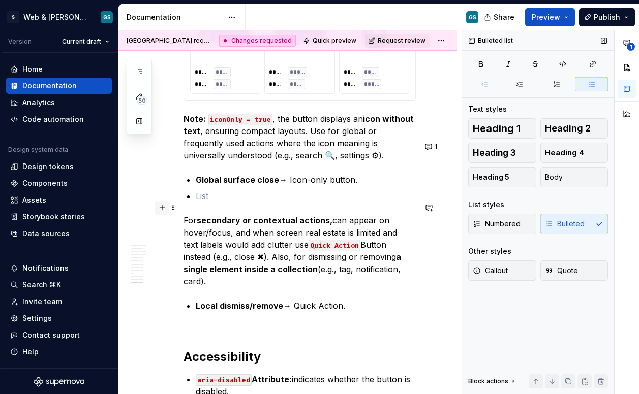
click at [164, 207] on button "button" at bounding box center [162, 208] width 14 height 14
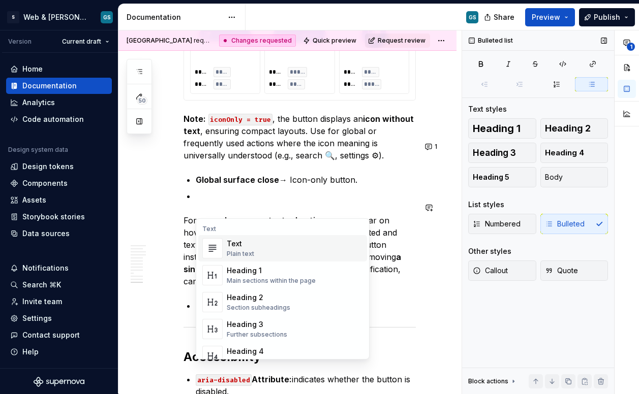
click at [205, 219] on div "Text Text Plain text Heading 1 Main sections within the page Heading 2 Section …" at bounding box center [282, 289] width 173 height 140
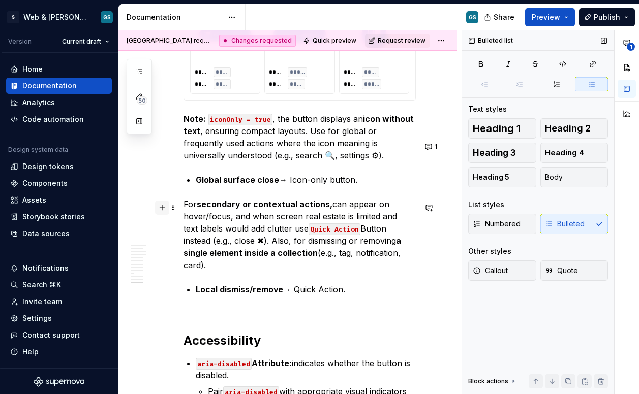
click at [164, 210] on button "button" at bounding box center [162, 208] width 14 height 14
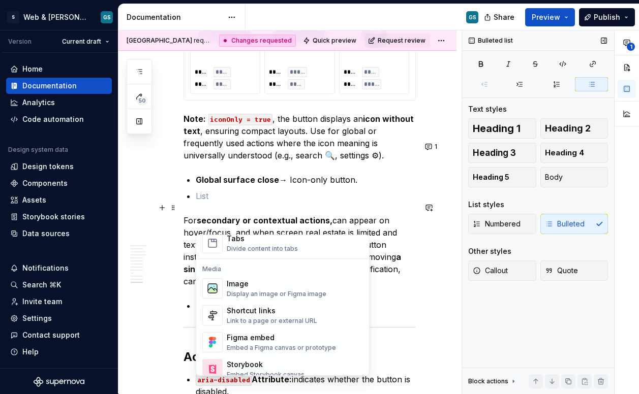
scroll to position [356, 0]
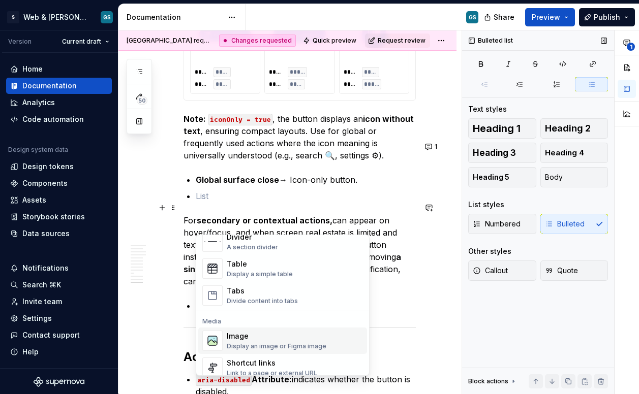
click at [250, 347] on div "Display an image or Figma image" at bounding box center [277, 346] width 100 height 8
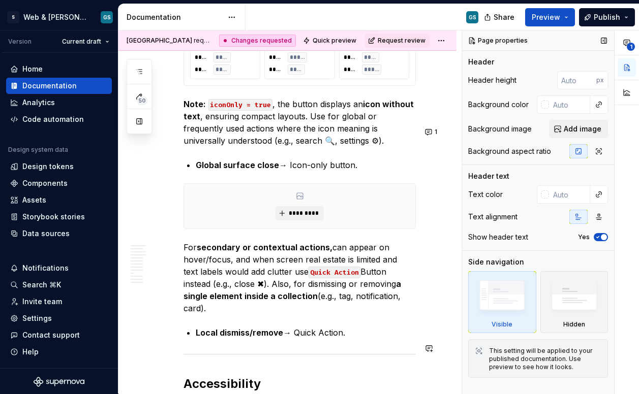
scroll to position [3635, 0]
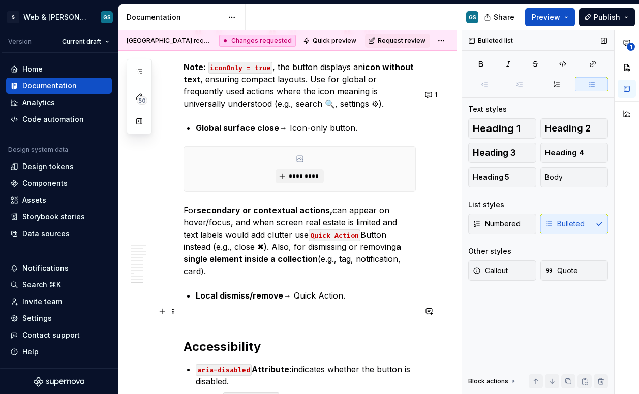
click at [358, 302] on p "Local dismiss/remove → Quick Action." at bounding box center [306, 296] width 220 height 12
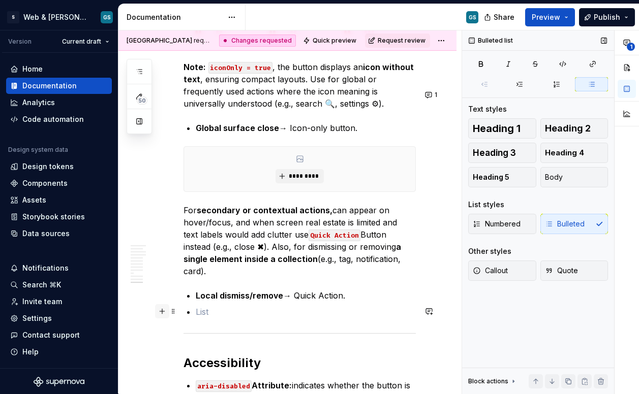
click at [162, 306] on button "button" at bounding box center [162, 311] width 14 height 14
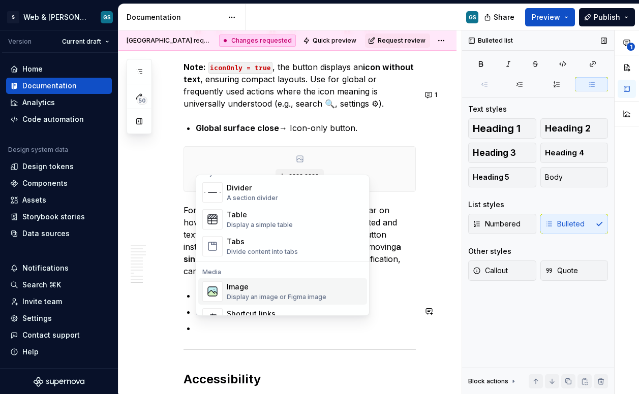
scroll to position [347, 0]
click at [252, 294] on div "Display an image or Figma image" at bounding box center [277, 295] width 100 height 8
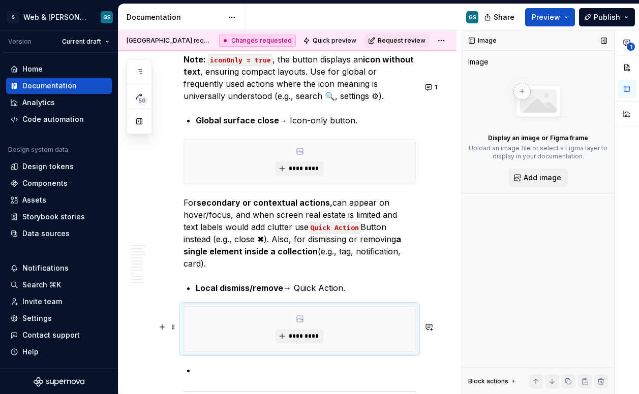
scroll to position [3696, 0]
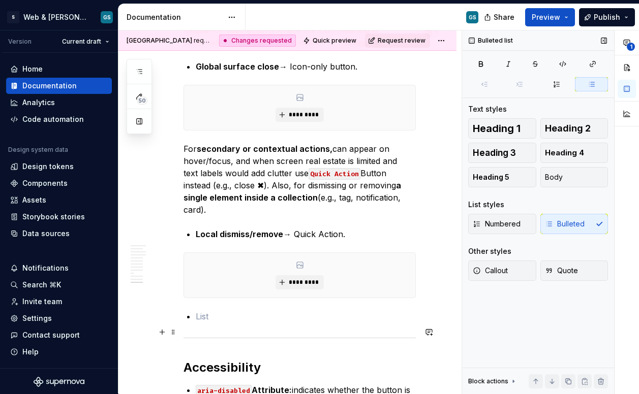
click at [207, 323] on p at bounding box center [306, 316] width 220 height 12
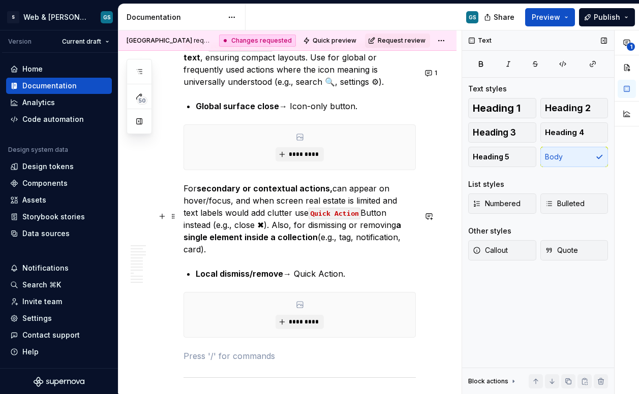
scroll to position [3656, 0]
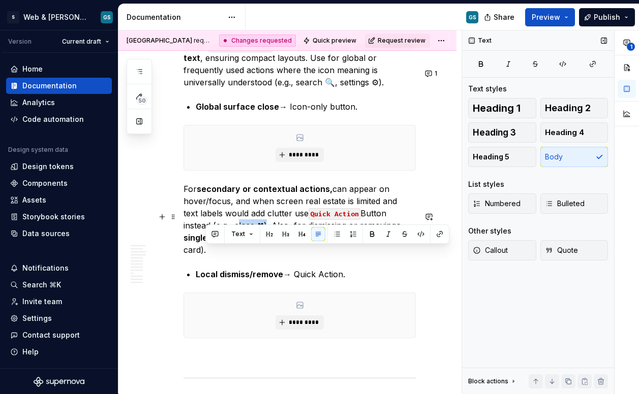
drag, startPoint x: 233, startPoint y: 250, endPoint x: 204, endPoint y: 252, distance: 28.5
click at [204, 252] on p "For secondary or contextual actions, can appear on hover/focus, and when screen…" at bounding box center [299, 219] width 232 height 73
click at [254, 243] on strong "a single element inside a collection" at bounding box center [292, 232] width 219 height 22
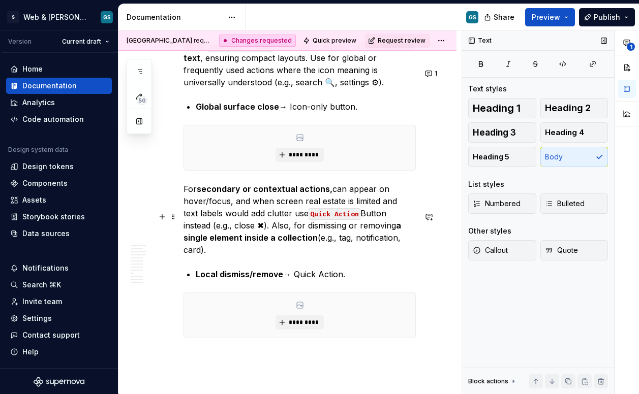
click at [254, 256] on p "For secondary or contextual actions, can appear on hover/focus, and when screen…" at bounding box center [299, 219] width 232 height 73
click at [254, 194] on strong "secondary or contextual actions," at bounding box center [265, 189] width 136 height 10
click at [244, 194] on strong "secondary or contextual actions," at bounding box center [265, 189] width 136 height 10
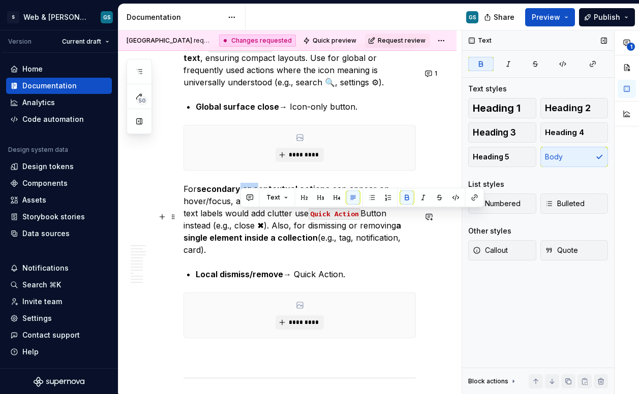
drag, startPoint x: 253, startPoint y: 215, endPoint x: 239, endPoint y: 215, distance: 13.7
click at [239, 194] on strong "secondary or contextual actions," at bounding box center [265, 189] width 136 height 10
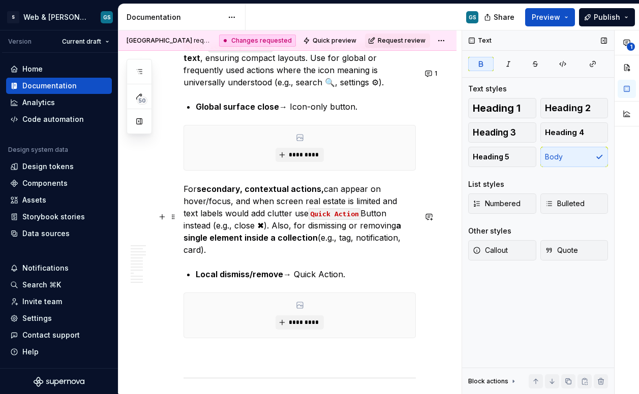
click at [317, 194] on strong "secondary, contextual actions," at bounding box center [260, 189] width 127 height 10
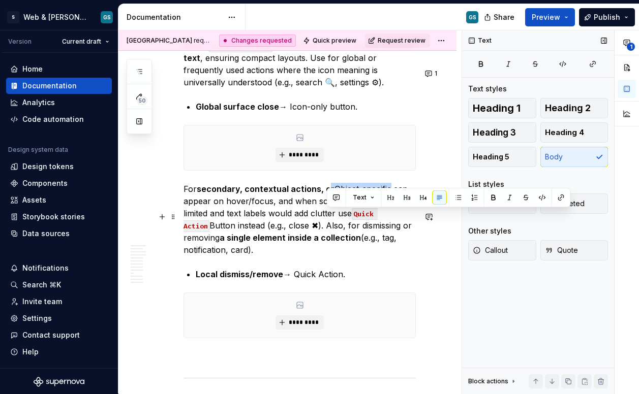
drag, startPoint x: 391, startPoint y: 215, endPoint x: 325, endPoint y: 213, distance: 66.1
click at [325, 213] on p "For secondary, contextual actions, or Object-specific can appear on hover/focus…" at bounding box center [299, 219] width 232 height 73
click at [488, 196] on button "button" at bounding box center [493, 198] width 14 height 14
click at [396, 215] on p "For secondary, contextual actions, or Object-specific can appear on hover/focus…" at bounding box center [299, 219] width 232 height 73
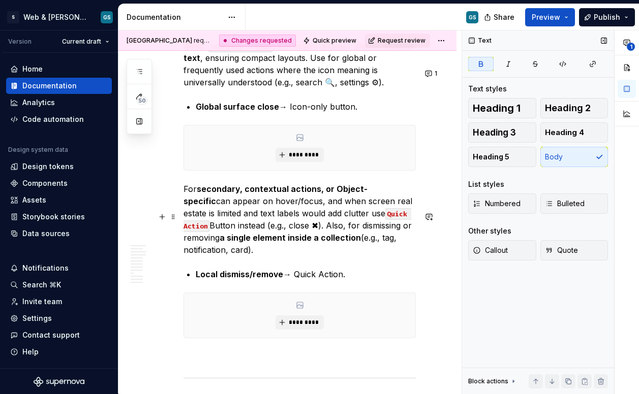
click at [367, 206] on strong "secondary, contextual actions, or Object-specific" at bounding box center [275, 195] width 184 height 22
drag, startPoint x: 394, startPoint y: 218, endPoint x: 436, endPoint y: 216, distance: 42.7
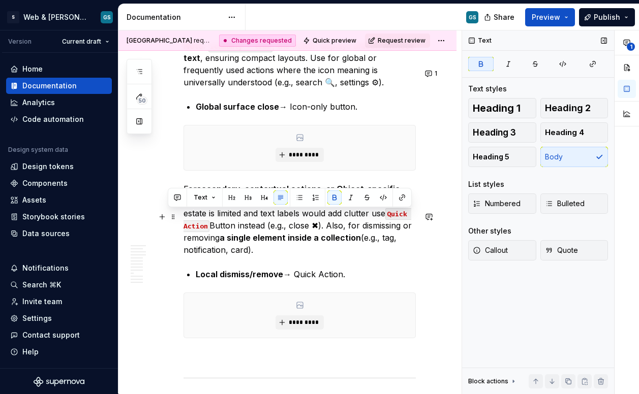
drag, startPoint x: 410, startPoint y: 214, endPoint x: 394, endPoint y: 217, distance: 15.5
click at [394, 206] on strong "secondary, contextual actions, or Object-specific that" at bounding box center [292, 195] width 218 height 22
click at [332, 197] on button "button" at bounding box center [334, 198] width 14 height 14
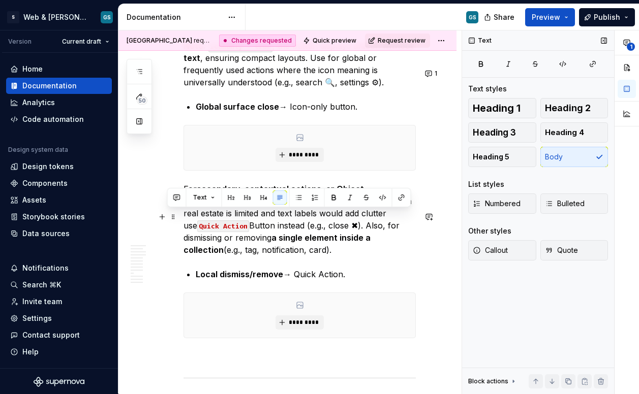
click at [262, 240] on p "For secondary, contextual actions, or Object-specific that can appear on hover/…" at bounding box center [299, 219] width 232 height 73
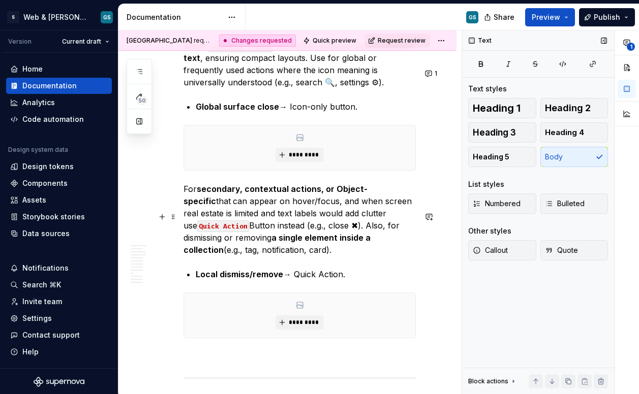
click at [264, 228] on p "For secondary, contextual actions, or Object-specific that can appear on hover/…" at bounding box center [299, 219] width 232 height 73
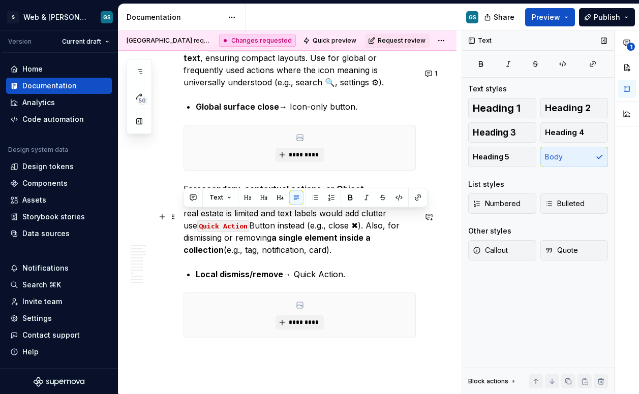
drag, startPoint x: 184, startPoint y: 216, endPoint x: 303, endPoint y: 275, distance: 132.7
click at [303, 256] on p "For secondary, contextual actions, or Object-specific that can appear on hover/…" at bounding box center [299, 219] width 232 height 73
click at [290, 256] on p "For secondary, contextual actions, or Object-specific that can appear on hover/…" at bounding box center [299, 219] width 232 height 73
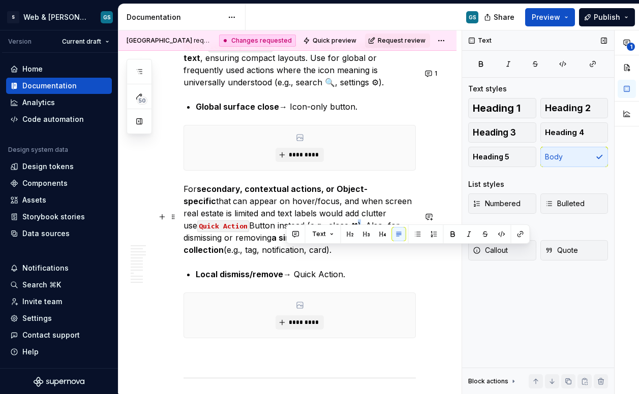
click at [287, 252] on p "For secondary, contextual actions, or Object-specific that can appear on hover/…" at bounding box center [299, 219] width 232 height 73
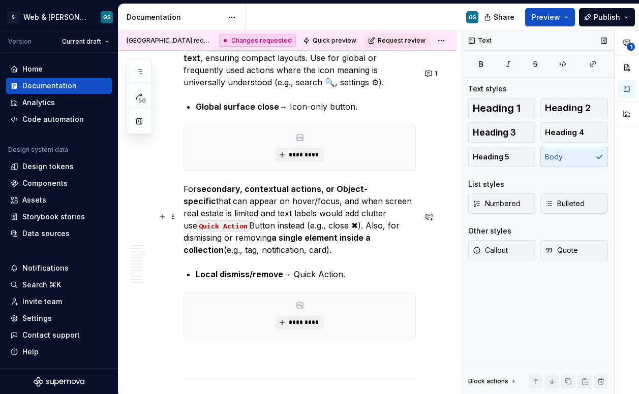
click at [292, 253] on p "For secondary, contextual actions, or Object-specific that can appear on hover/…" at bounding box center [299, 219] width 232 height 73
click at [317, 253] on p "For secondary, contextual actions, or Object-specific that can appear on hover/…" at bounding box center [299, 219] width 232 height 73
click at [342, 251] on p "For secondary, contextual actions, or Object-specific that can appear on hover/…" at bounding box center [299, 219] width 232 height 73
click at [334, 255] on strong "a single element inside a collection" at bounding box center [296, 244] width 226 height 22
click at [294, 256] on p "For secondary, contextual actions, or Object-specific that can appear on hover/…" at bounding box center [299, 219] width 232 height 73
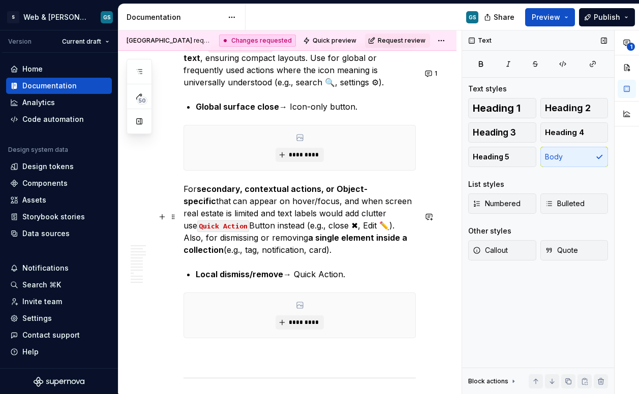
click at [232, 255] on strong "a single element inside a collection" at bounding box center [296, 244] width 226 height 22
click at [300, 88] on p "Note: iconOnly = true , the button displays an icon without text , ensuring com…" at bounding box center [299, 64] width 232 height 49
type textarea "*"
